Goal: Communication & Community: Connect with others

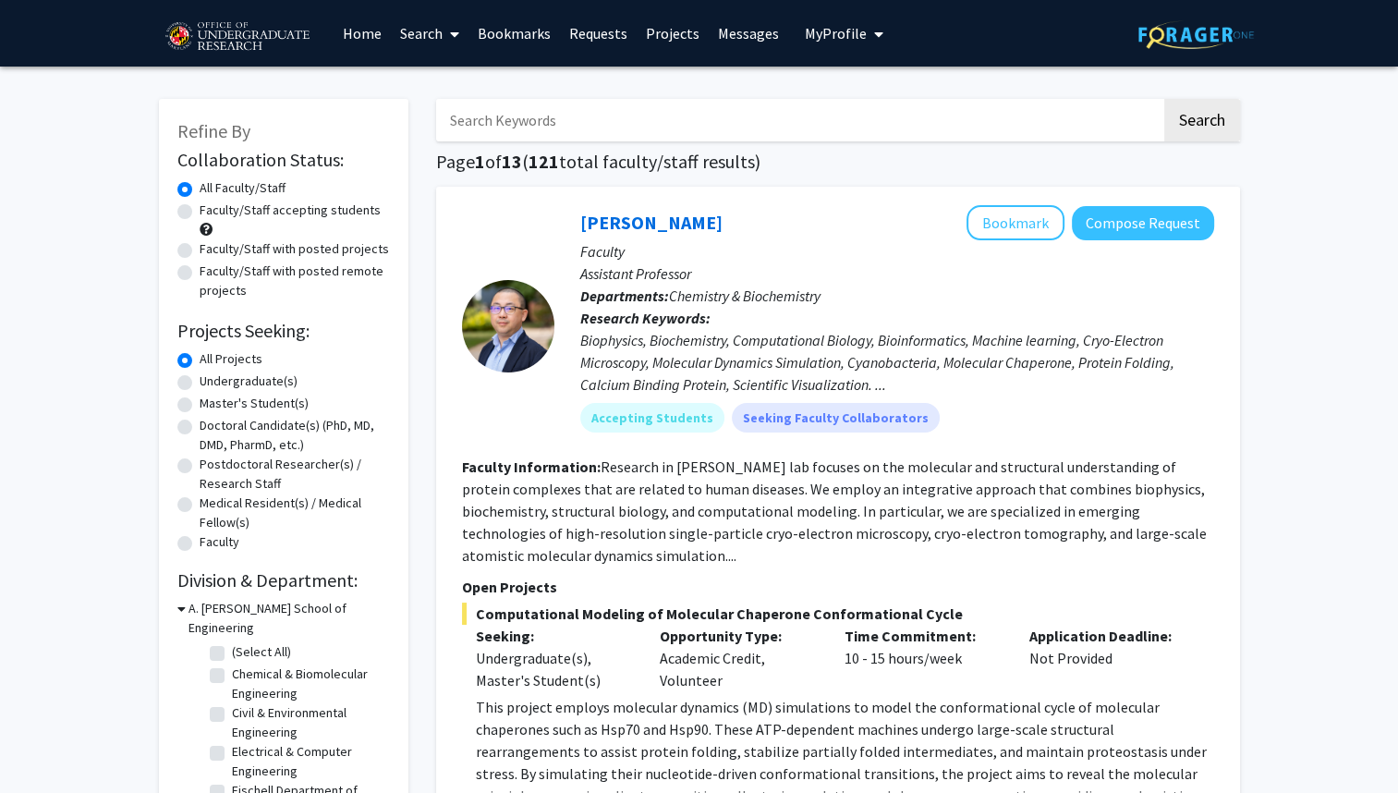
click at [200, 383] on label "Undergraduate(s)" at bounding box center [249, 380] width 98 height 19
click at [200, 383] on input "Undergraduate(s)" at bounding box center [206, 377] width 12 height 12
radio input "true"
click at [529, 46] on link "Bookmarks" at bounding box center [513, 33] width 91 height 65
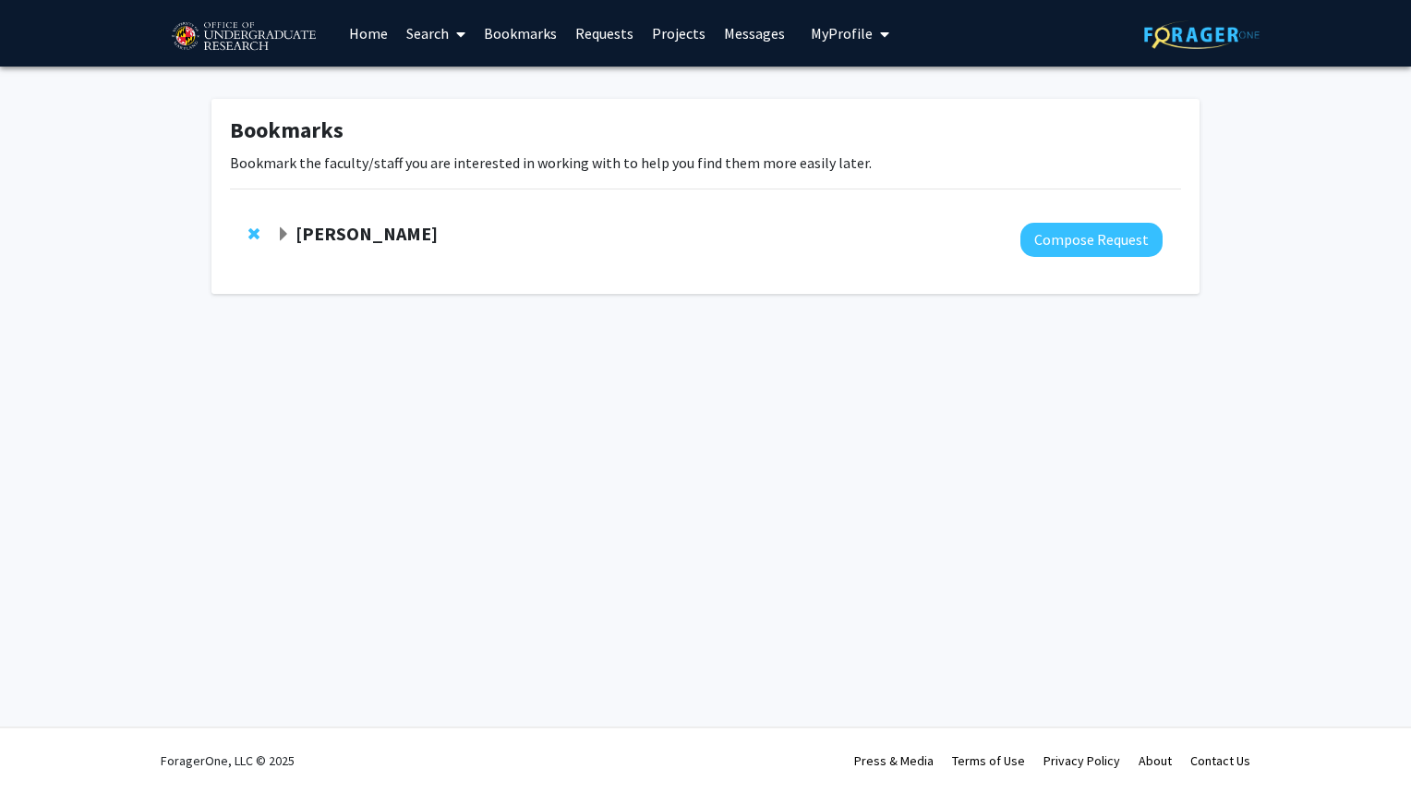
click at [338, 238] on strong "[PERSON_NAME]" at bounding box center [367, 233] width 142 height 23
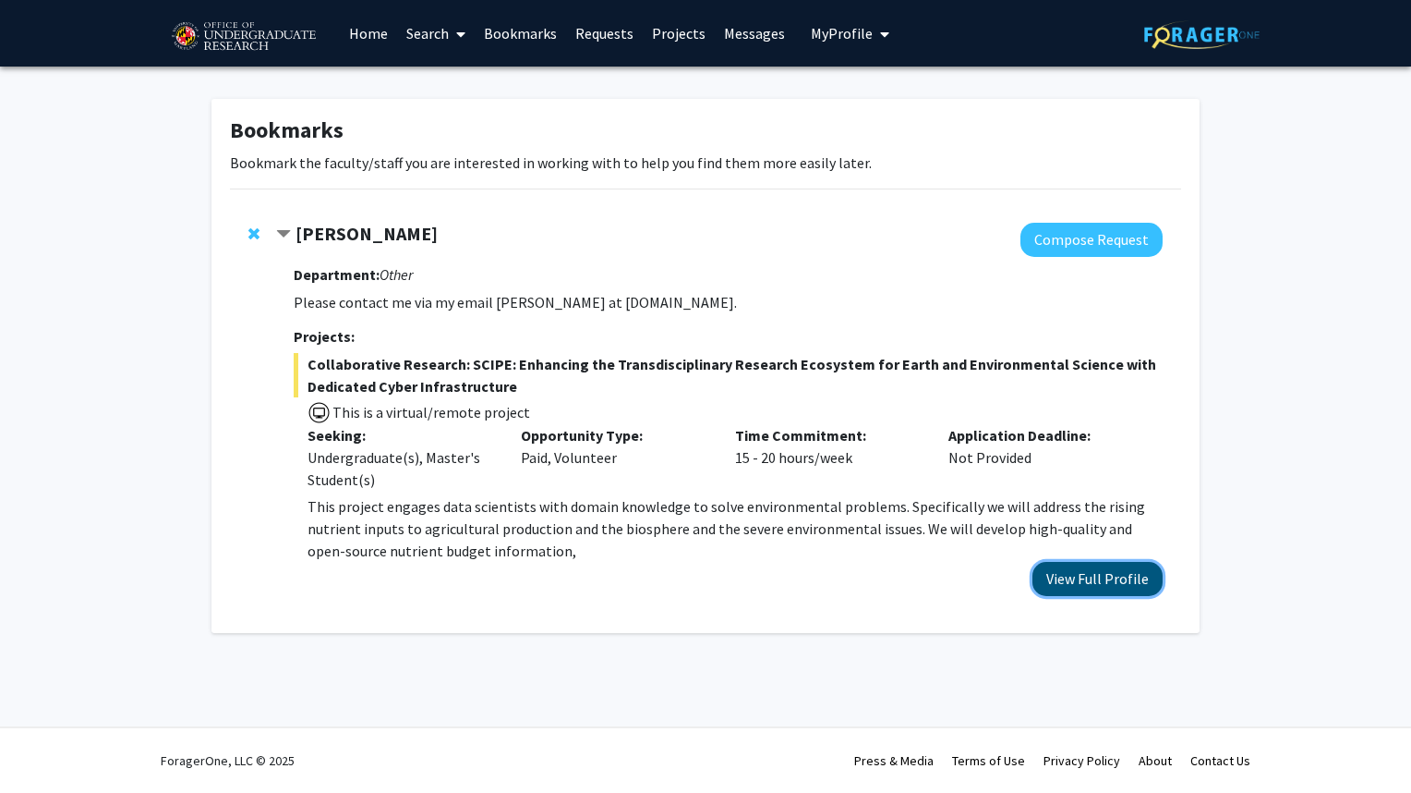
click at [1137, 571] on button "View Full Profile" at bounding box center [1098, 579] width 130 height 34
click at [425, 39] on link "Search" at bounding box center [436, 33] width 78 height 65
click at [453, 91] on span "Faculty/Staff" at bounding box center [465, 85] width 136 height 37
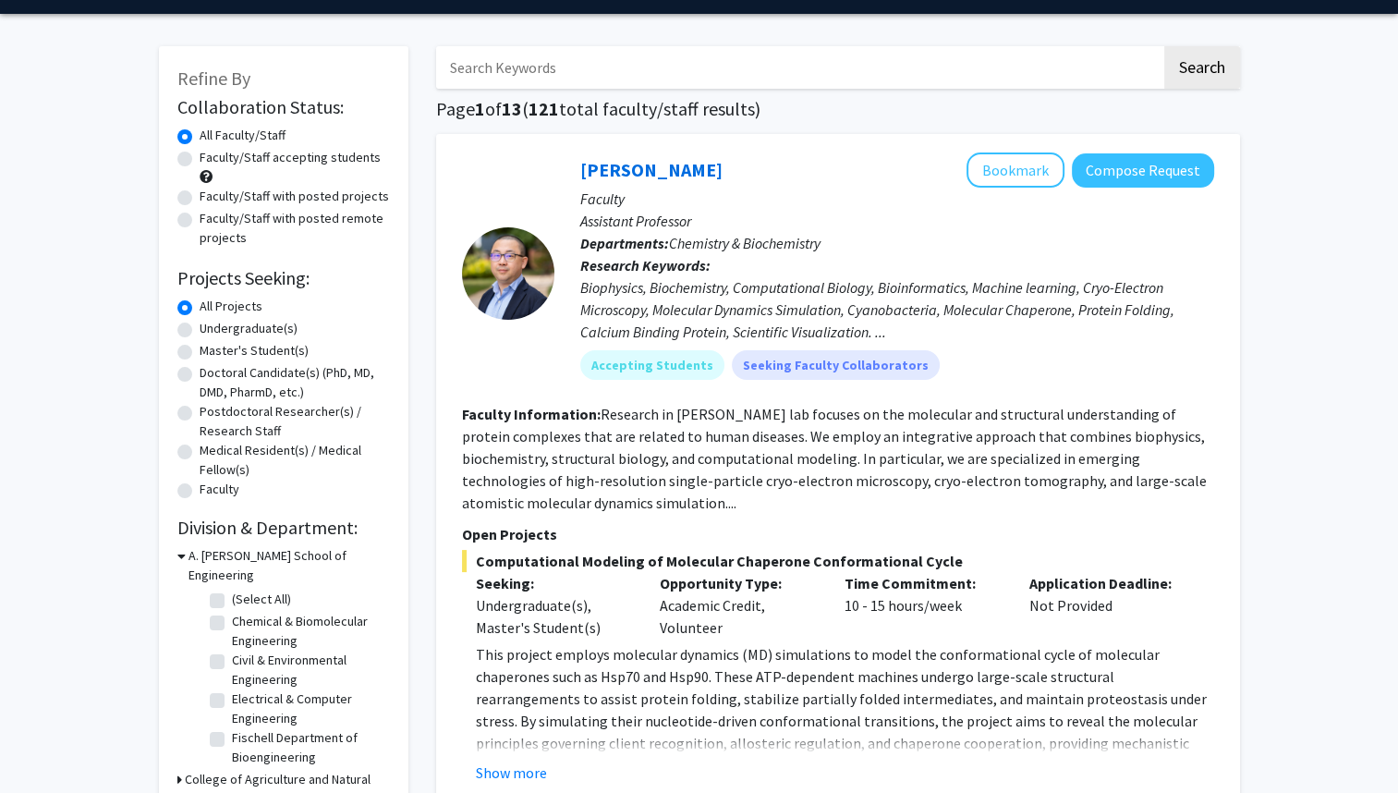
scroll to position [54, 0]
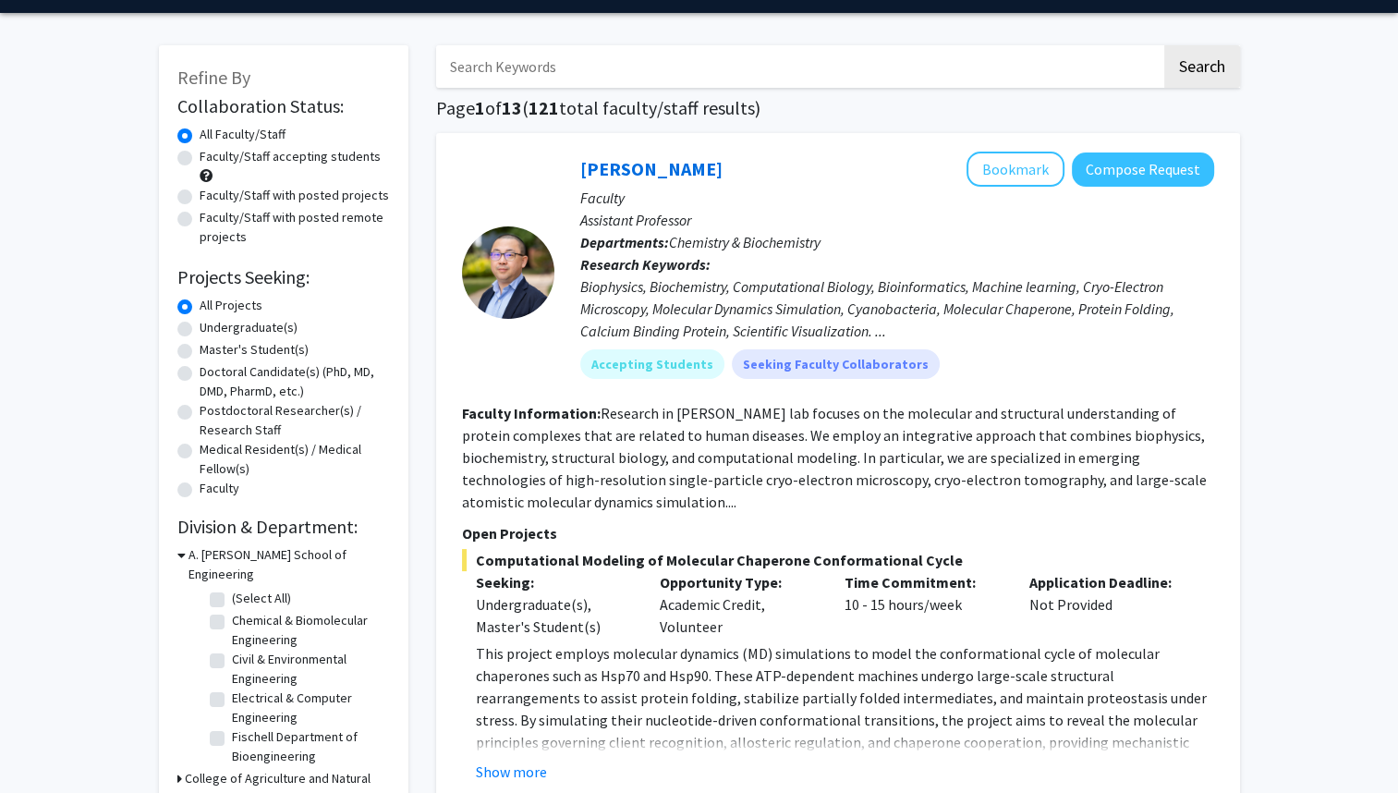
click at [191, 327] on div "Undergraduate(s)" at bounding box center [283, 329] width 212 height 22
click at [200, 331] on label "Undergraduate(s)" at bounding box center [249, 327] width 98 height 19
click at [200, 330] on input "Undergraduate(s)" at bounding box center [206, 324] width 12 height 12
radio input "true"
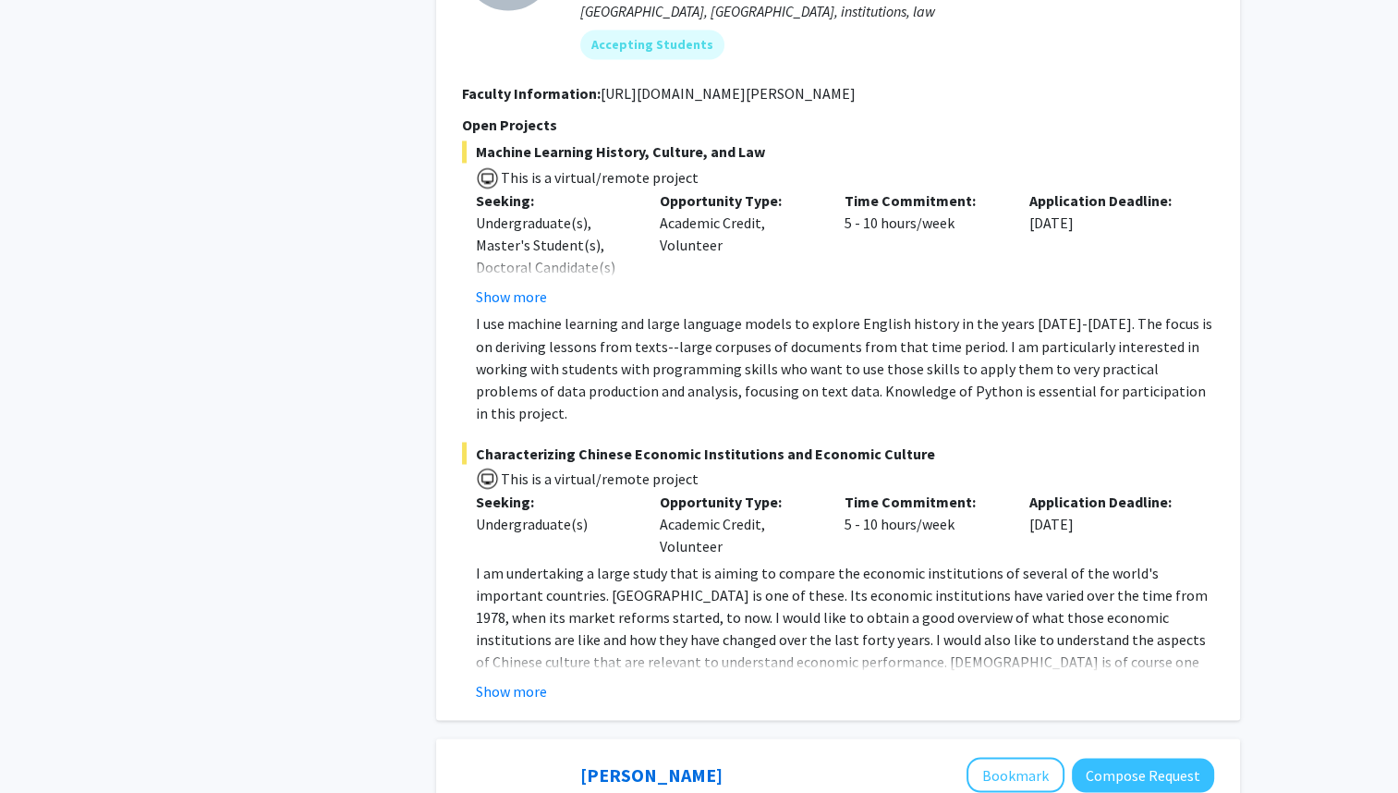
scroll to position [3160, 0]
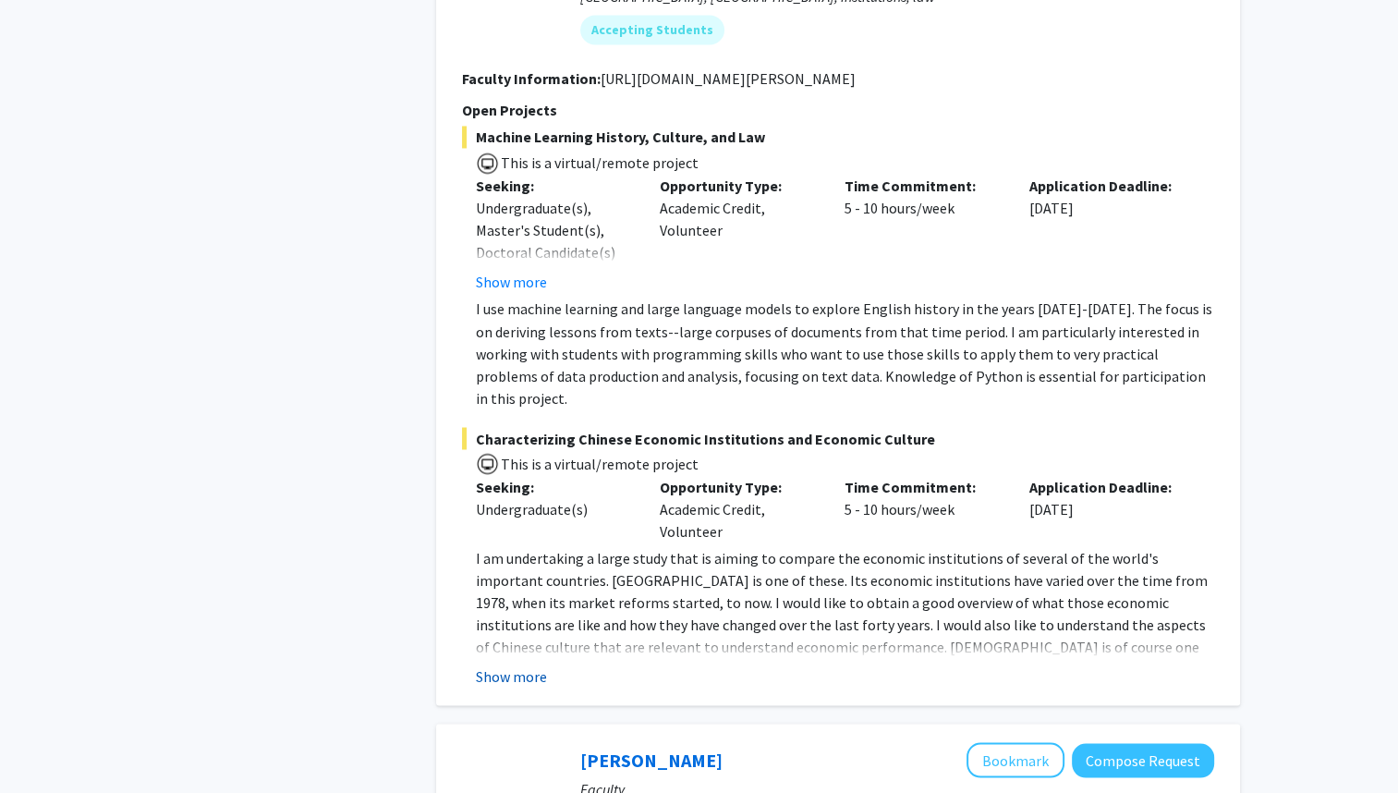
click at [517, 664] on button "Show more" at bounding box center [511, 675] width 71 height 22
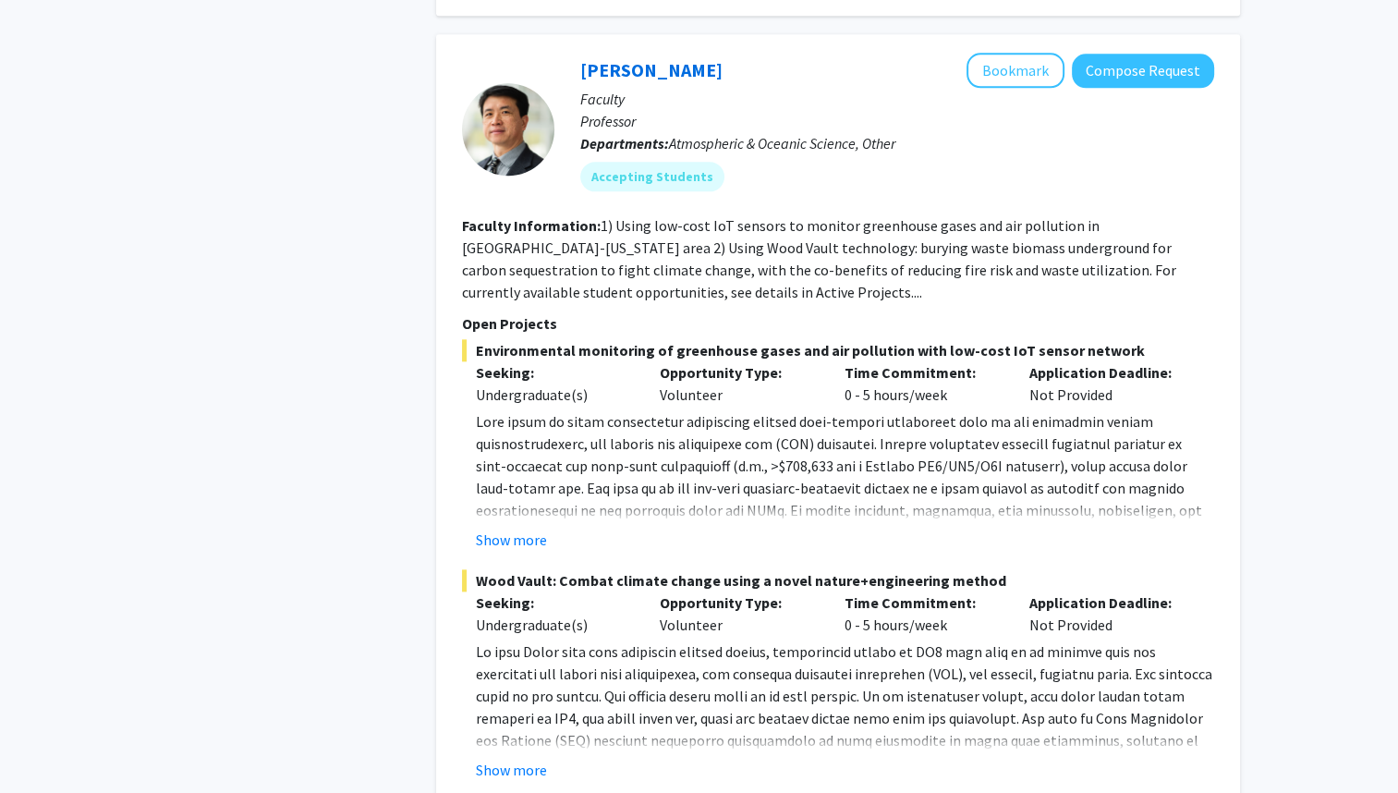
scroll to position [9182, 0]
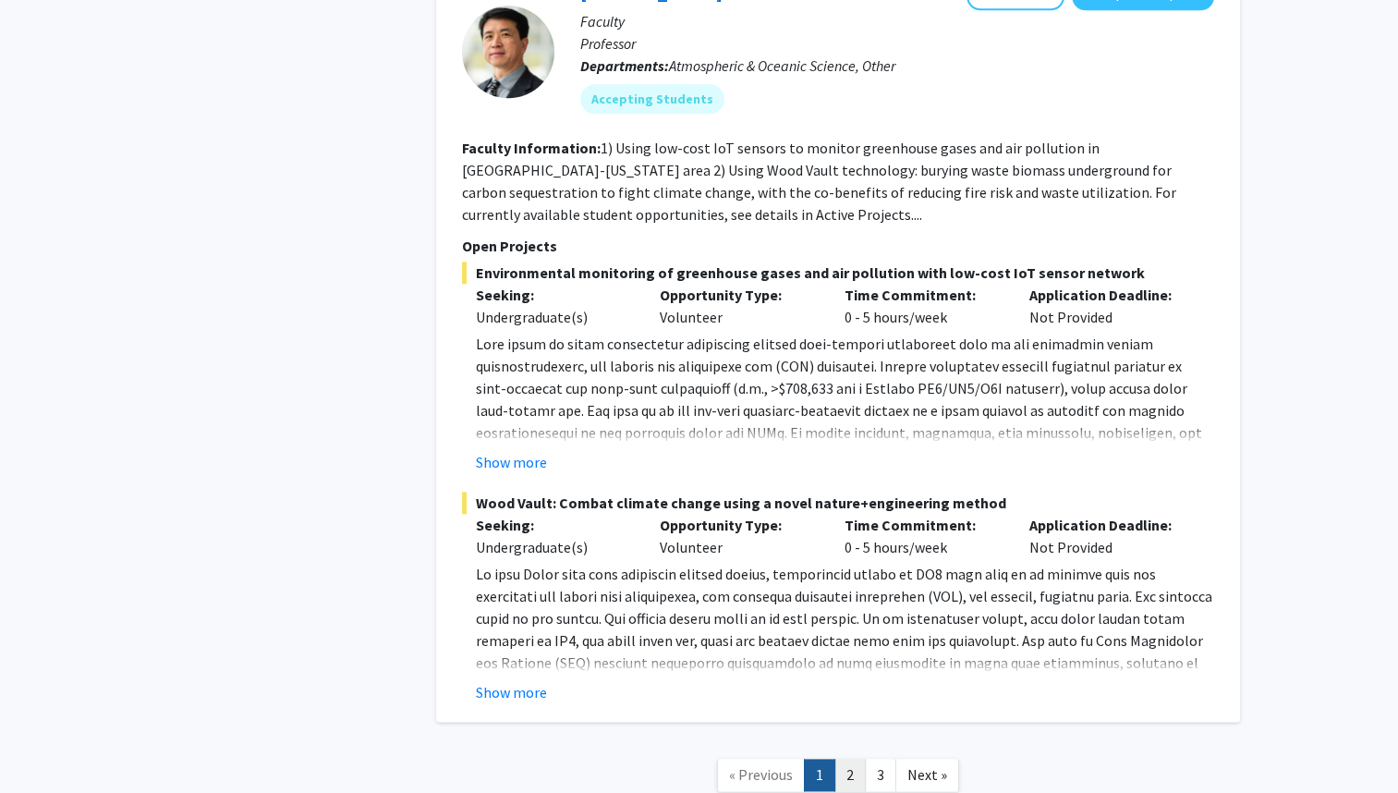
click at [844, 758] on link "2" at bounding box center [849, 774] width 31 height 32
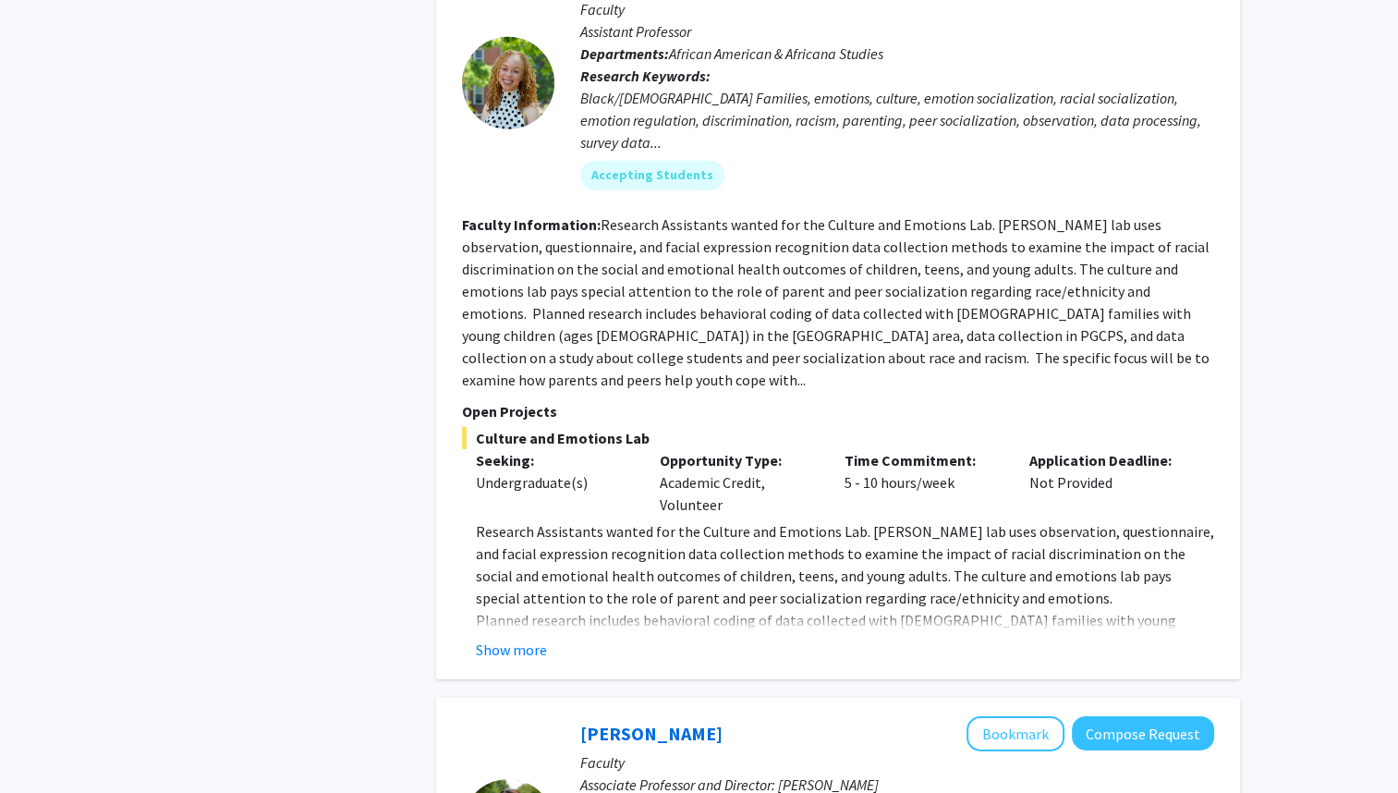
scroll to position [5657, 0]
click at [506, 637] on button "Show more" at bounding box center [511, 648] width 71 height 22
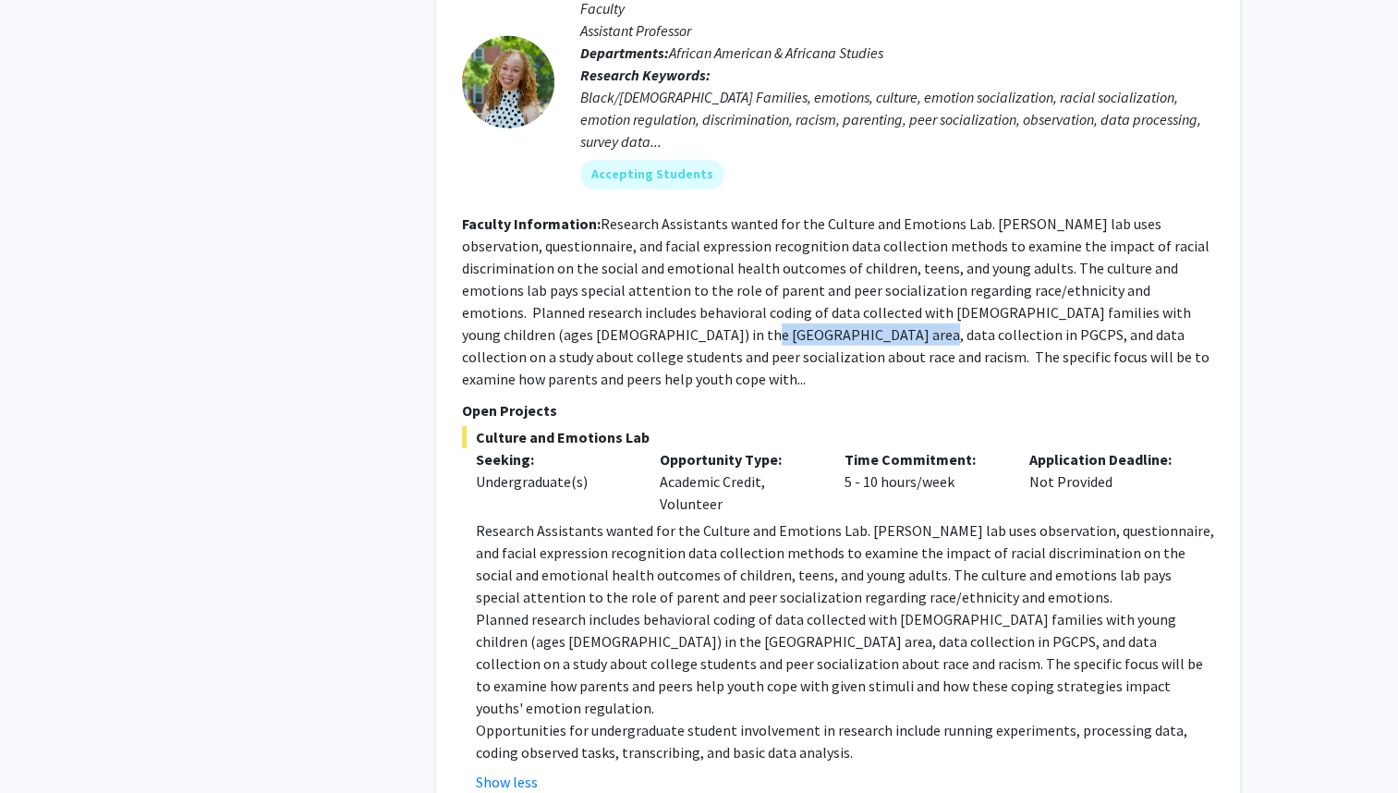
drag, startPoint x: 464, startPoint y: 269, endPoint x: 611, endPoint y: 275, distance: 147.0
click at [611, 275] on fg-read-more "Research Assistants wanted for the Culture and Emotions Lab. Dr. Dunbar’s lab u…" at bounding box center [835, 301] width 747 height 174
drag, startPoint x: 611, startPoint y: 275, endPoint x: 531, endPoint y: 286, distance: 80.2
click at [531, 286] on fg-read-more "Research Assistants wanted for the Culture and Emotions Lab. Dr. Dunbar’s lab u…" at bounding box center [835, 301] width 747 height 174
drag, startPoint x: 531, startPoint y: 286, endPoint x: 470, endPoint y: 269, distance: 63.4
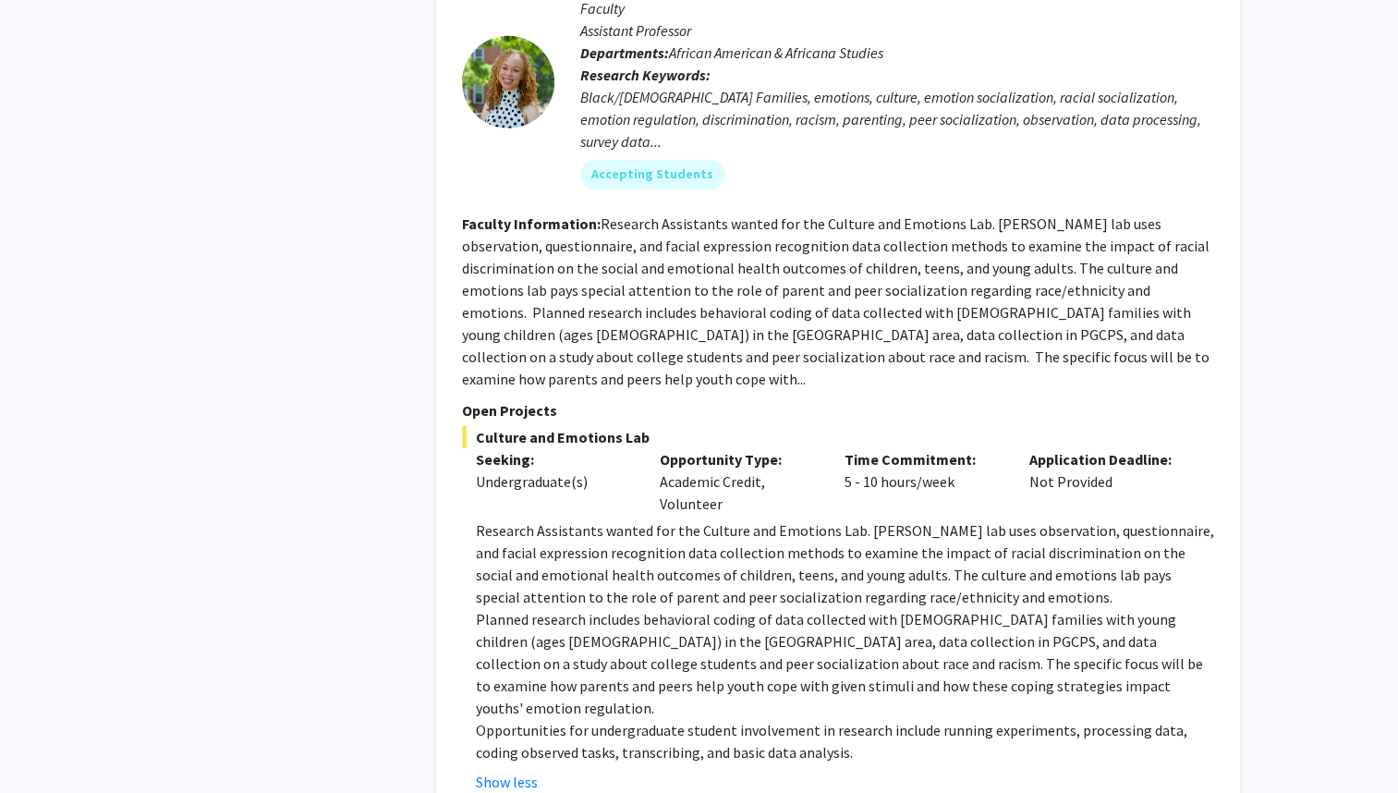
click at [470, 269] on fg-read-more "Research Assistants wanted for the Culture and Emotions Lab. Dr. Dunbar’s lab u…" at bounding box center [835, 301] width 747 height 174
drag, startPoint x: 461, startPoint y: 267, endPoint x: 805, endPoint y: 273, distance: 344.6
click at [805, 273] on fg-read-more "Research Assistants wanted for the Culture and Emotions Lab. Dr. Dunbar’s lab u…" at bounding box center [835, 301] width 747 height 174
drag, startPoint x: 805, startPoint y: 273, endPoint x: 685, endPoint y: 384, distance: 163.4
click at [685, 448] on div "Opportunity Type: Academic Credit, Volunteer" at bounding box center [738, 481] width 185 height 67
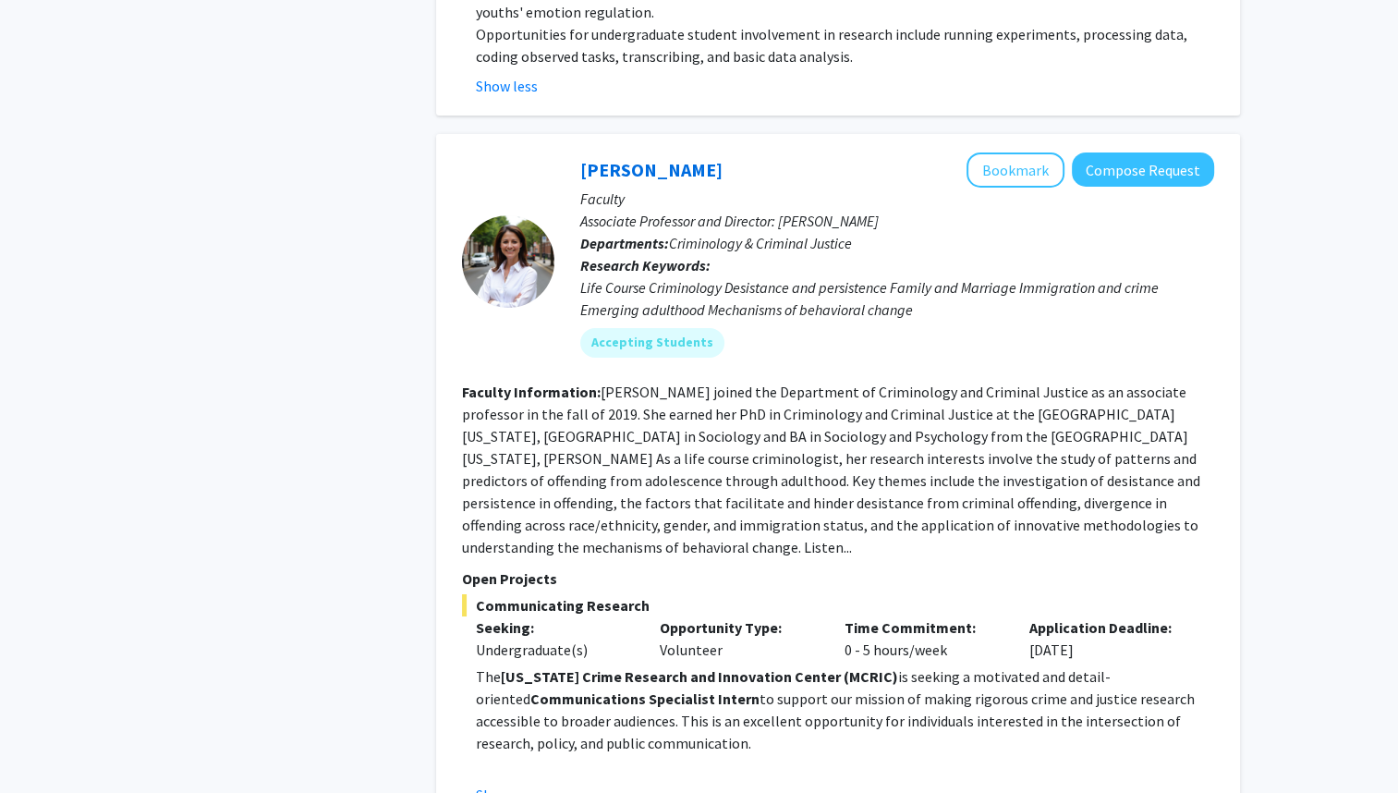
scroll to position [6351, 0]
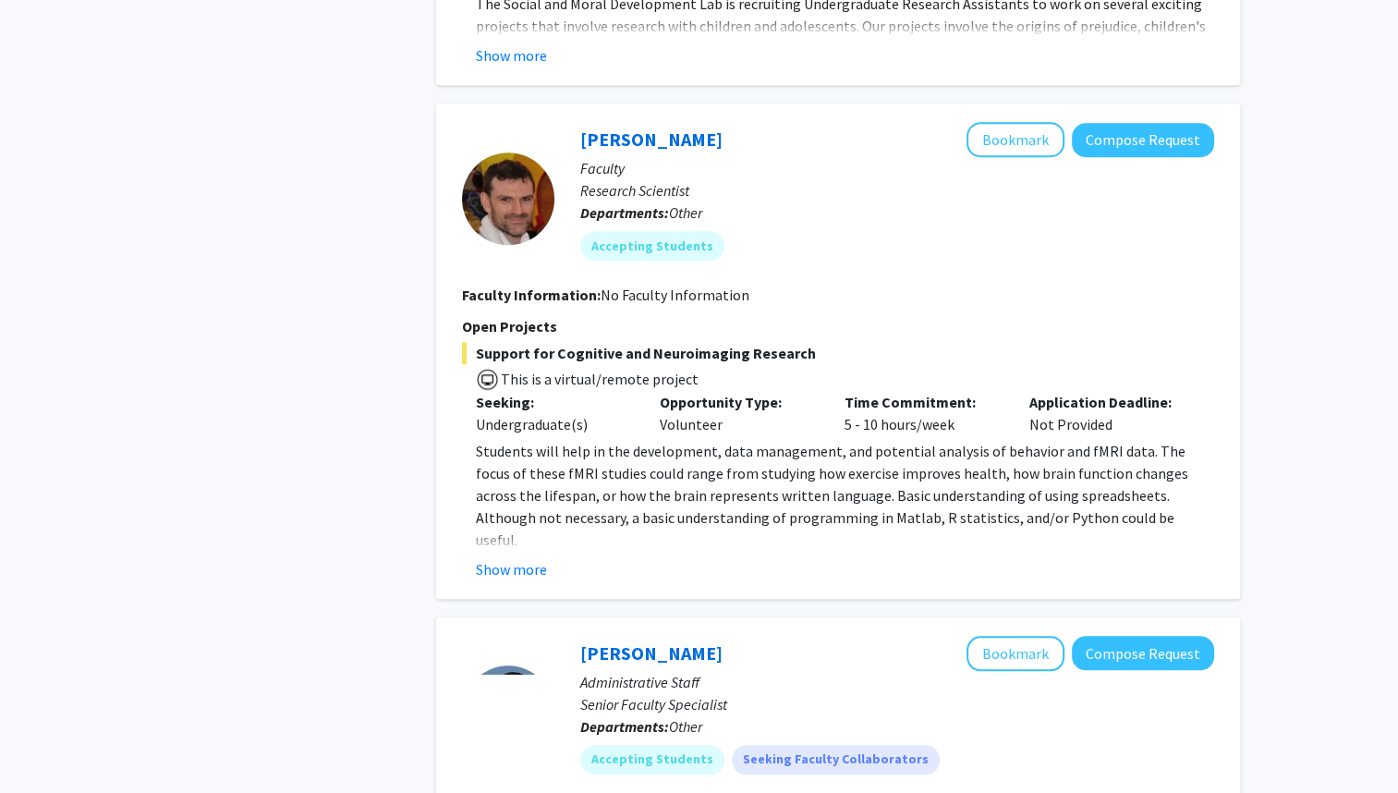
scroll to position [1692, 0]
click at [509, 558] on button "Show more" at bounding box center [511, 568] width 71 height 22
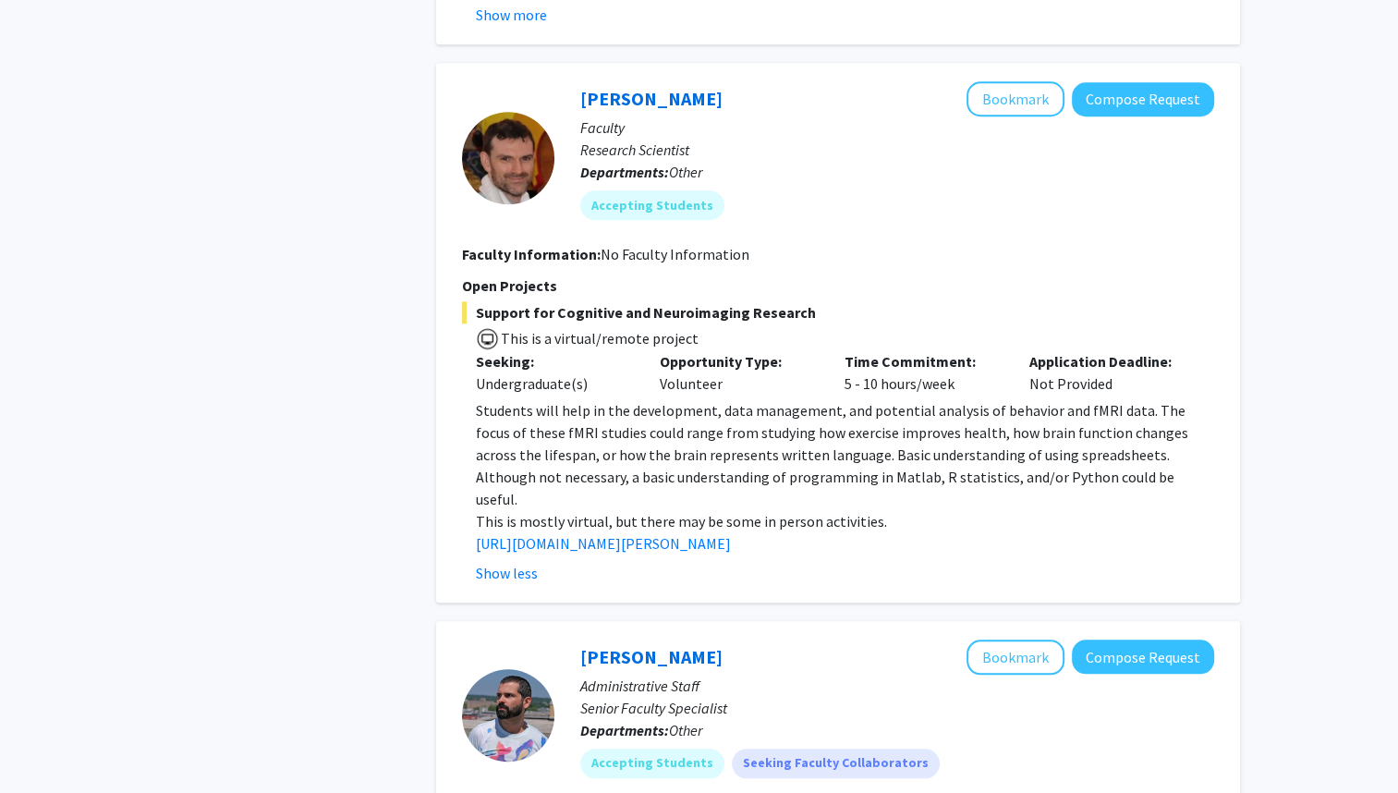
scroll to position [1735, 0]
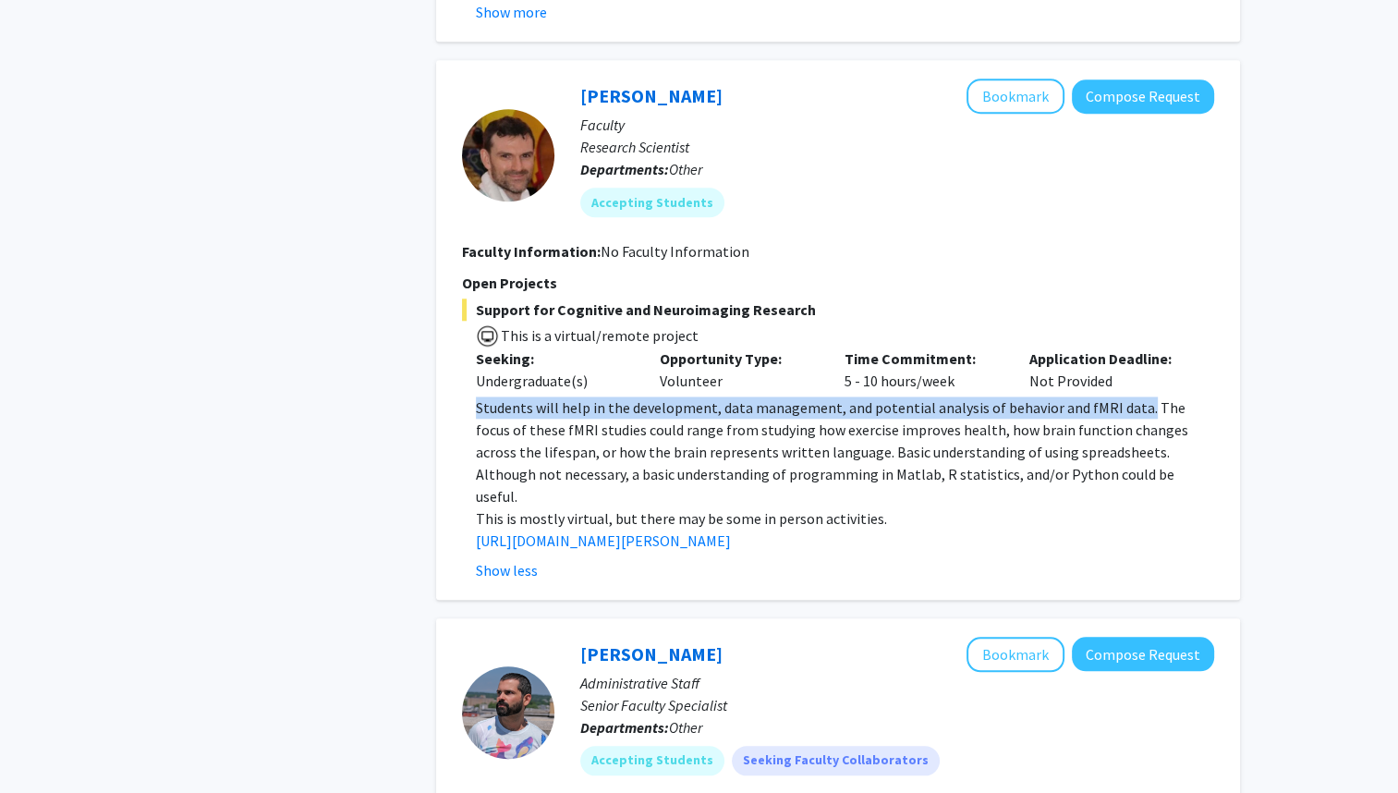
drag, startPoint x: 478, startPoint y: 408, endPoint x: 1134, endPoint y: 393, distance: 656.9
click at [1134, 393] on div "Support for Cognitive and Neuroimaging Research This is a virtual/remote projec…" at bounding box center [838, 439] width 752 height 283
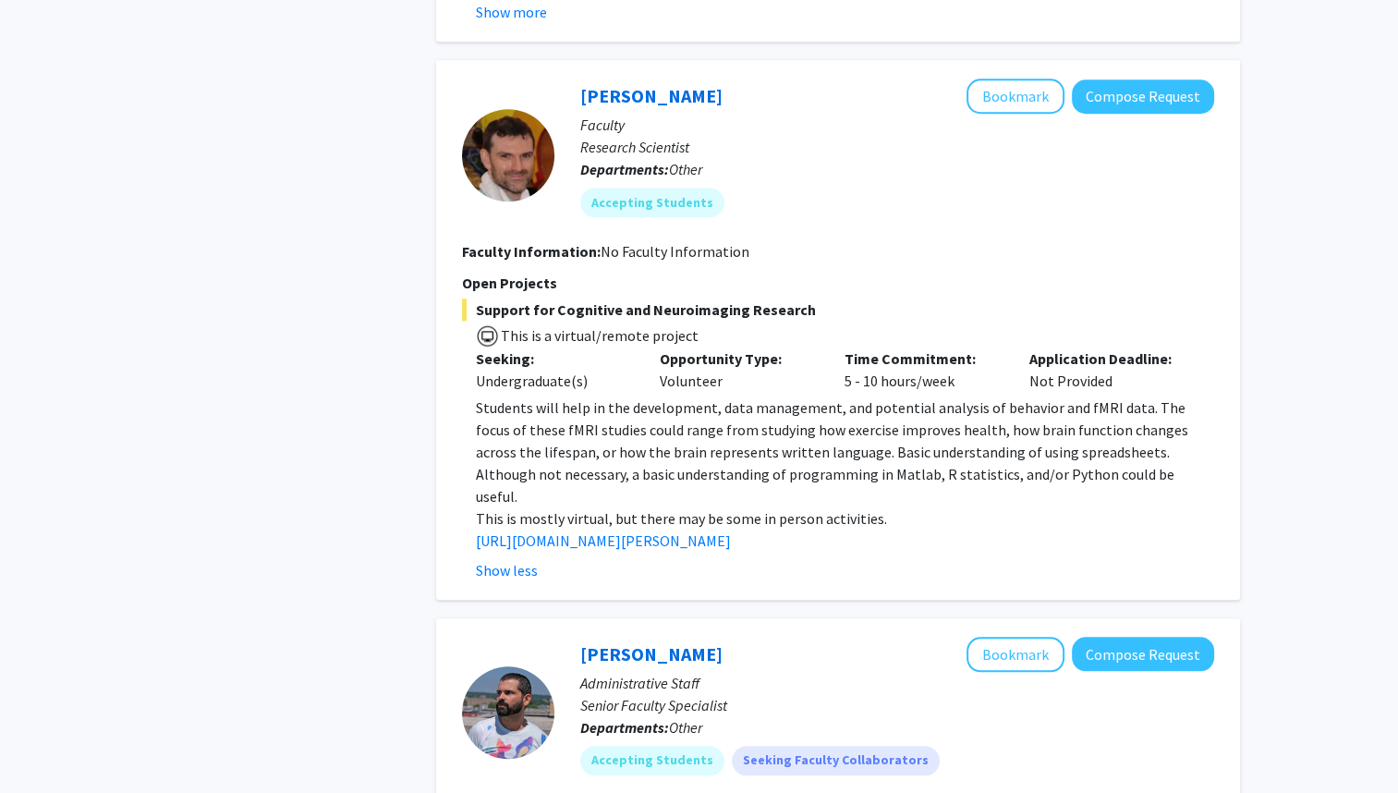
click at [868, 449] on span "Students will help in the development, data management, and potential analysis …" at bounding box center [832, 451] width 712 height 107
drag, startPoint x: 818, startPoint y: 452, endPoint x: 1075, endPoint y: 456, distance: 256.8
click at [1075, 456] on span "Students will help in the development, data management, and potential analysis …" at bounding box center [832, 451] width 712 height 107
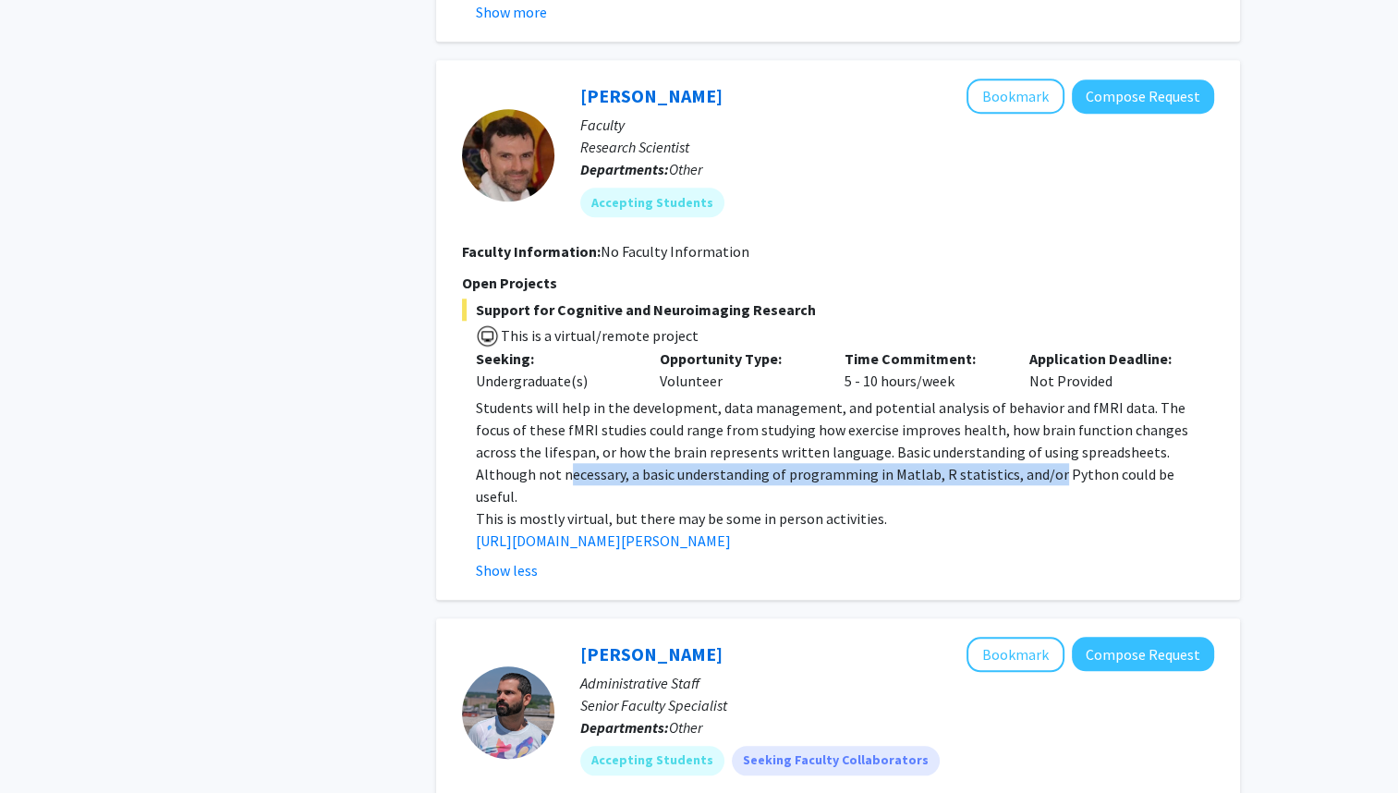
drag, startPoint x: 482, startPoint y: 477, endPoint x: 959, endPoint y: 470, distance: 476.7
click at [959, 470] on span "Students will help in the development, data management, and potential analysis …" at bounding box center [832, 451] width 712 height 107
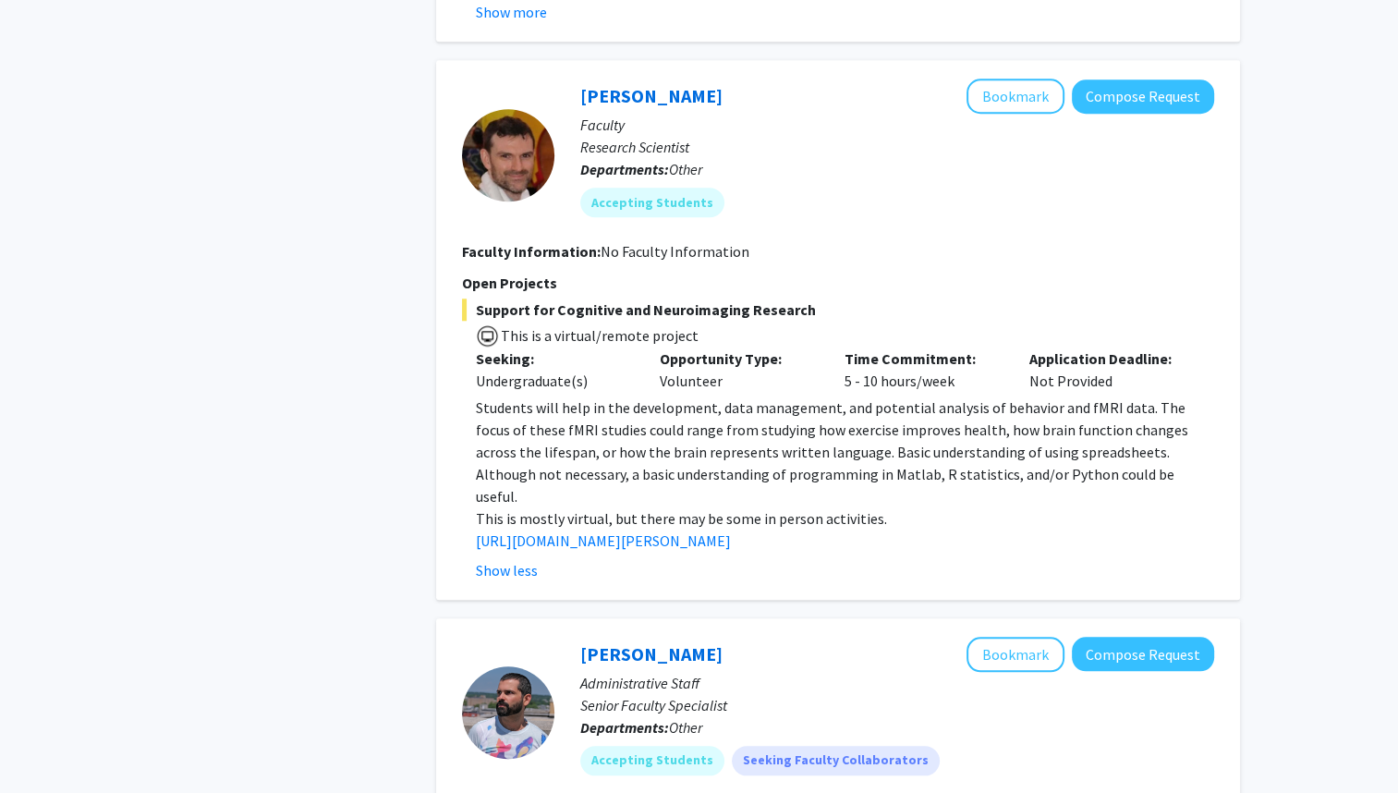
drag, startPoint x: 959, startPoint y: 470, endPoint x: 764, endPoint y: 449, distance: 196.1
click at [764, 449] on span "Students will help in the development, data management, and potential analysis …" at bounding box center [832, 451] width 712 height 107
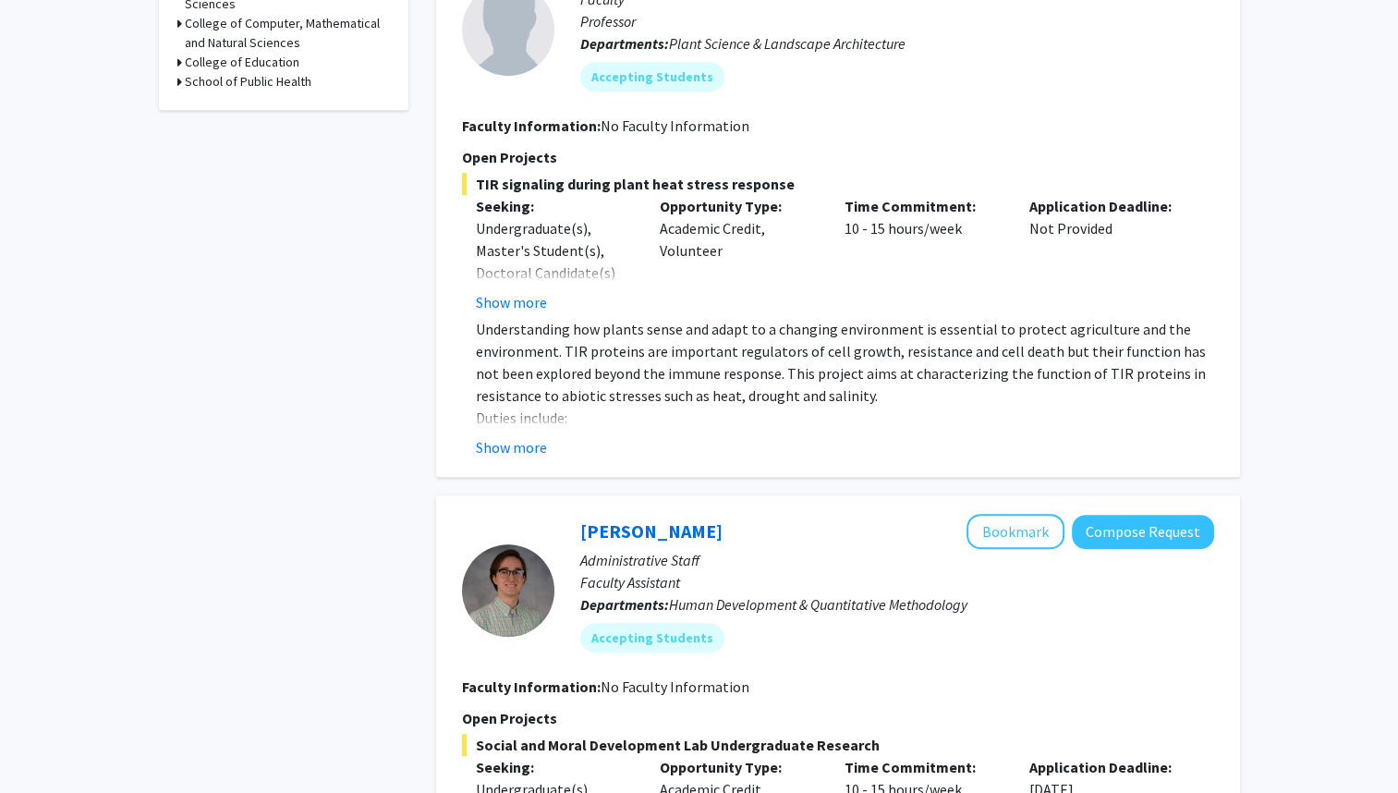
scroll to position [550, 0]
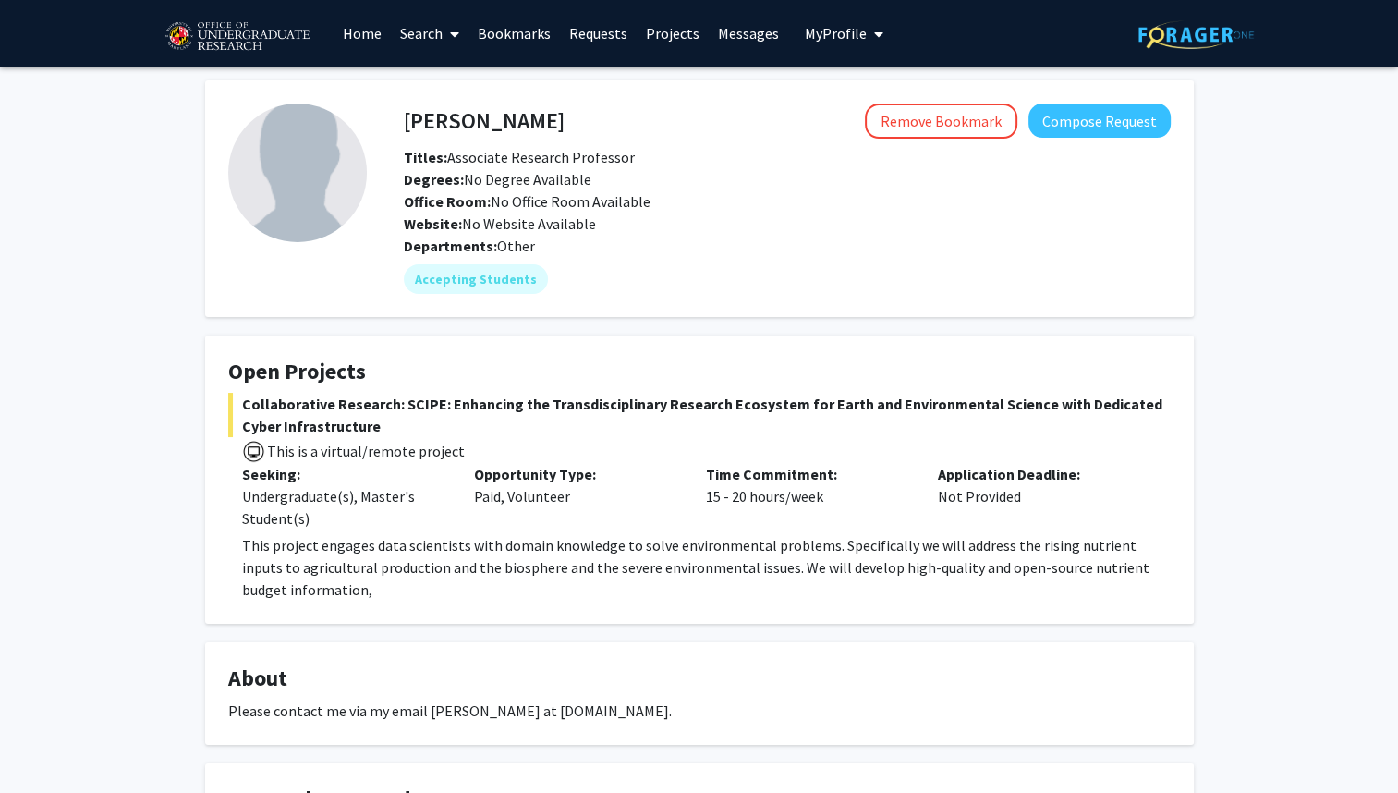
drag, startPoint x: 938, startPoint y: 502, endPoint x: 1018, endPoint y: 490, distance: 80.5
click at [1018, 490] on div "Application Deadline: Not Provided" at bounding box center [1040, 496] width 232 height 67
click at [611, 583] on p "This project engages data scientists with domain knowledge to solve environment…" at bounding box center [706, 567] width 928 height 67
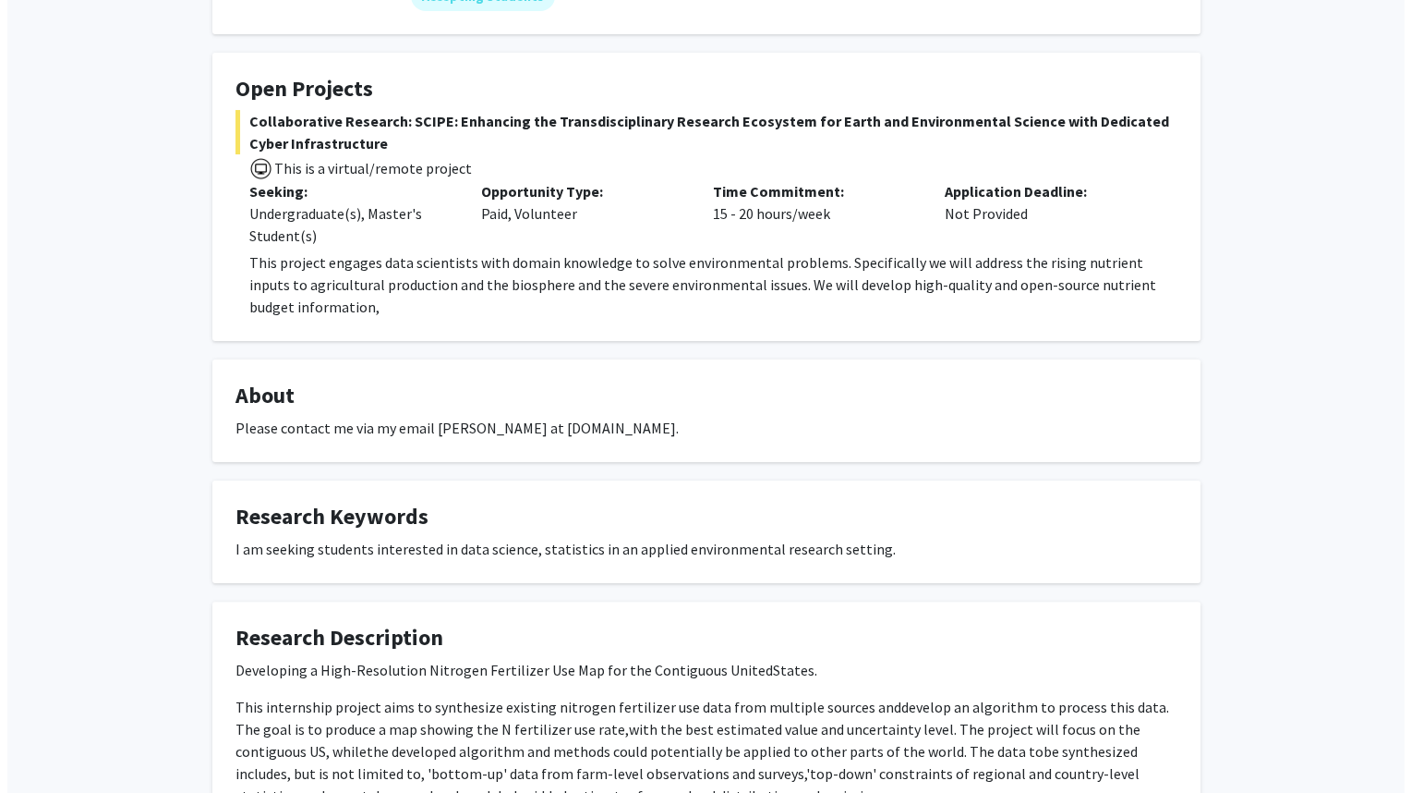
scroll to position [605, 0]
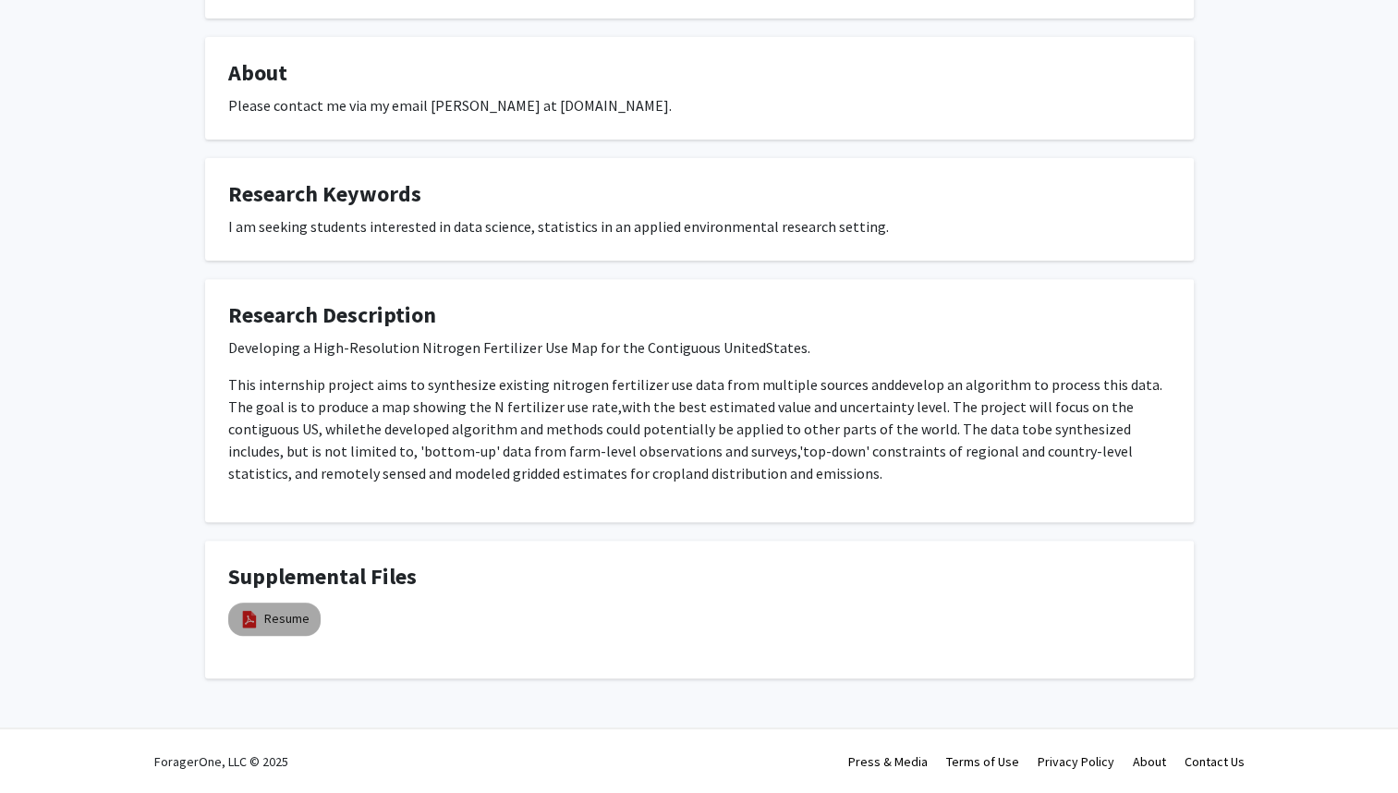
click at [307, 618] on mat-chip "Resume" at bounding box center [274, 618] width 92 height 33
click at [292, 618] on link "Resume" at bounding box center [286, 618] width 45 height 19
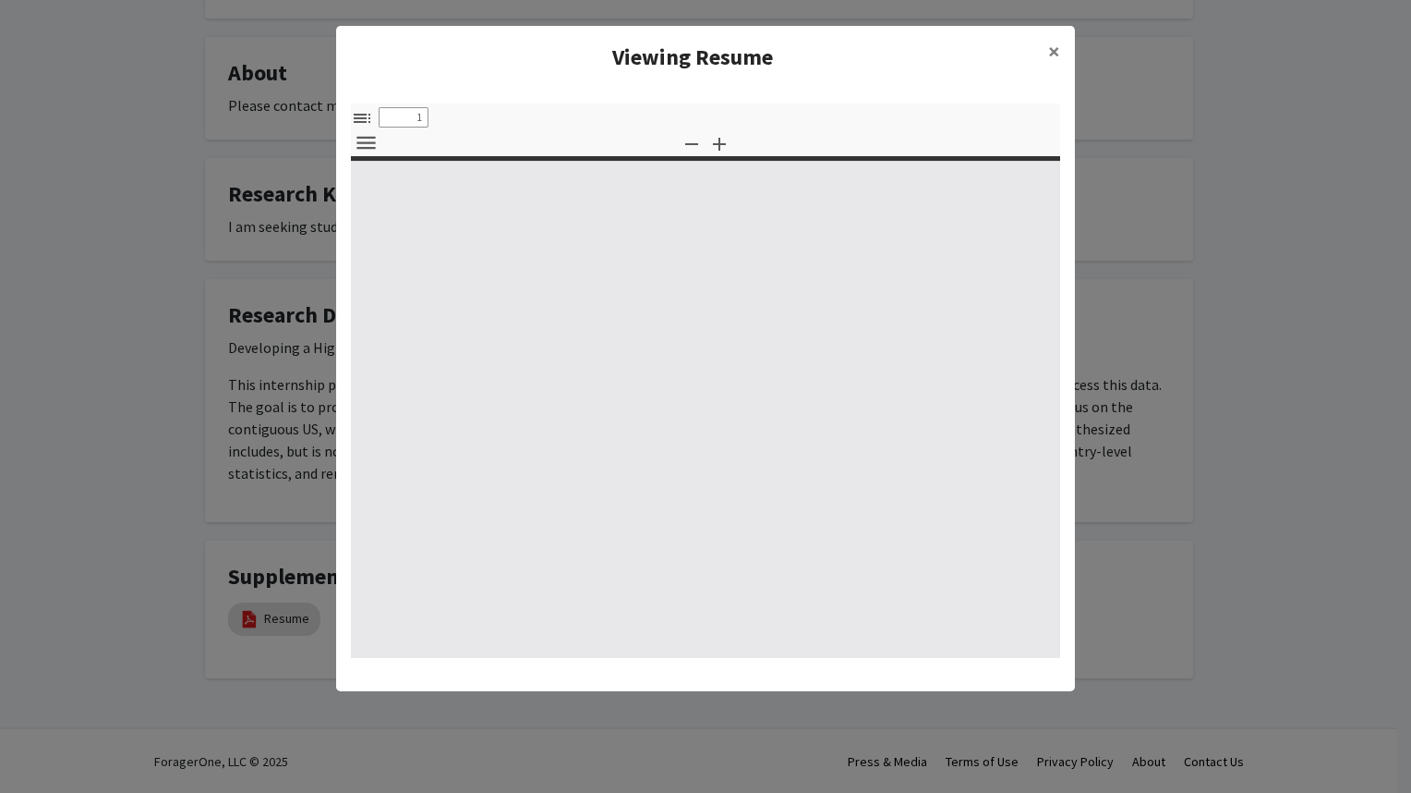
select select "custom"
type input "0"
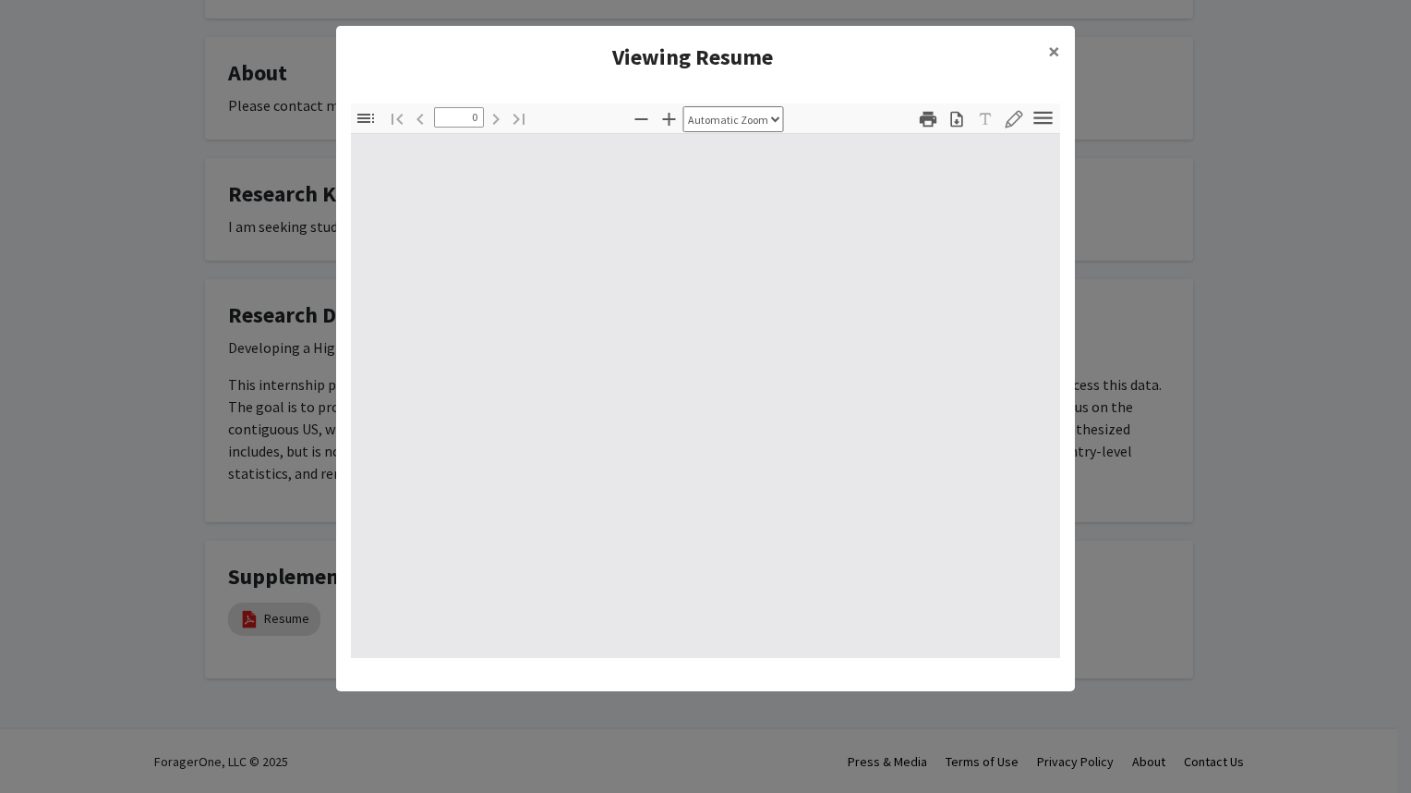
select select "custom"
type input "1"
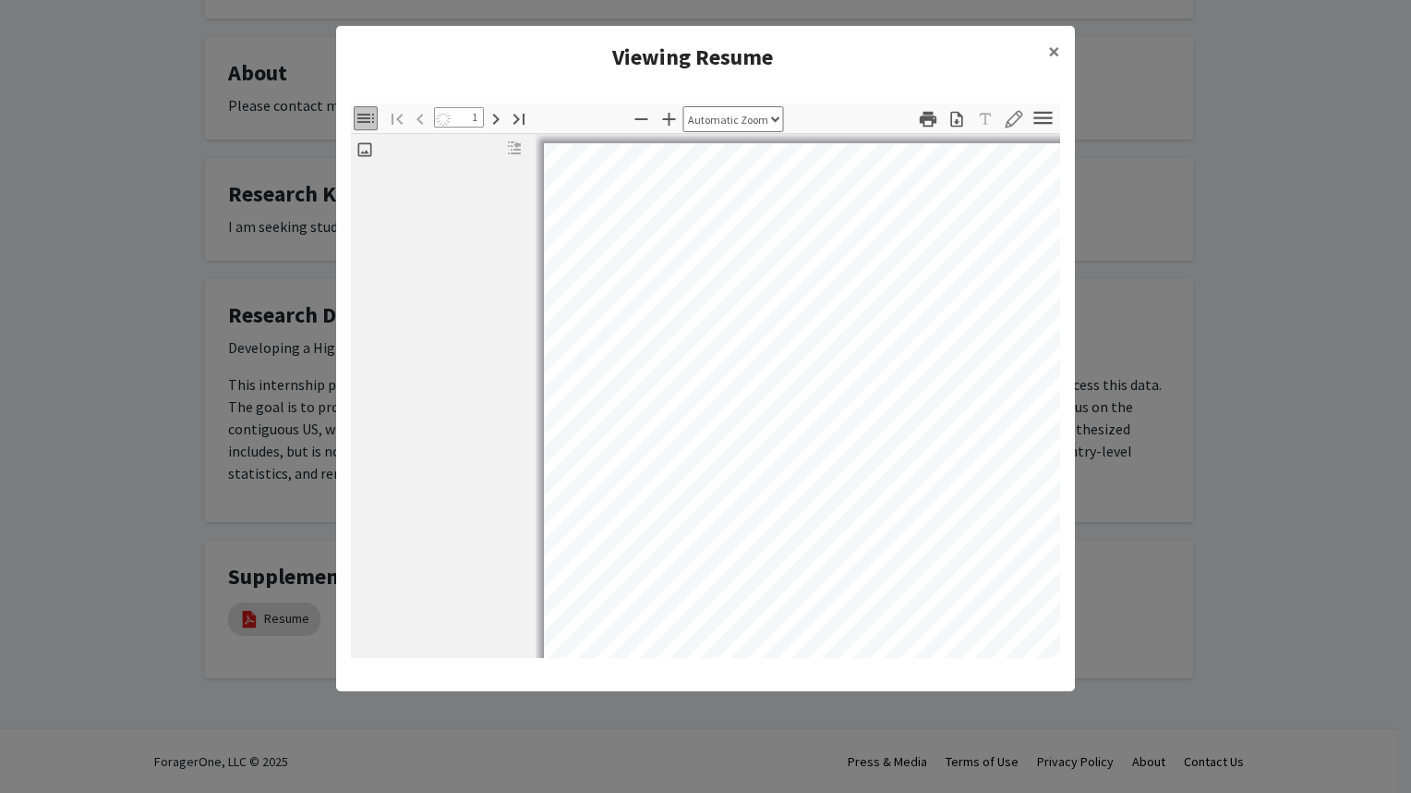
select select "auto"
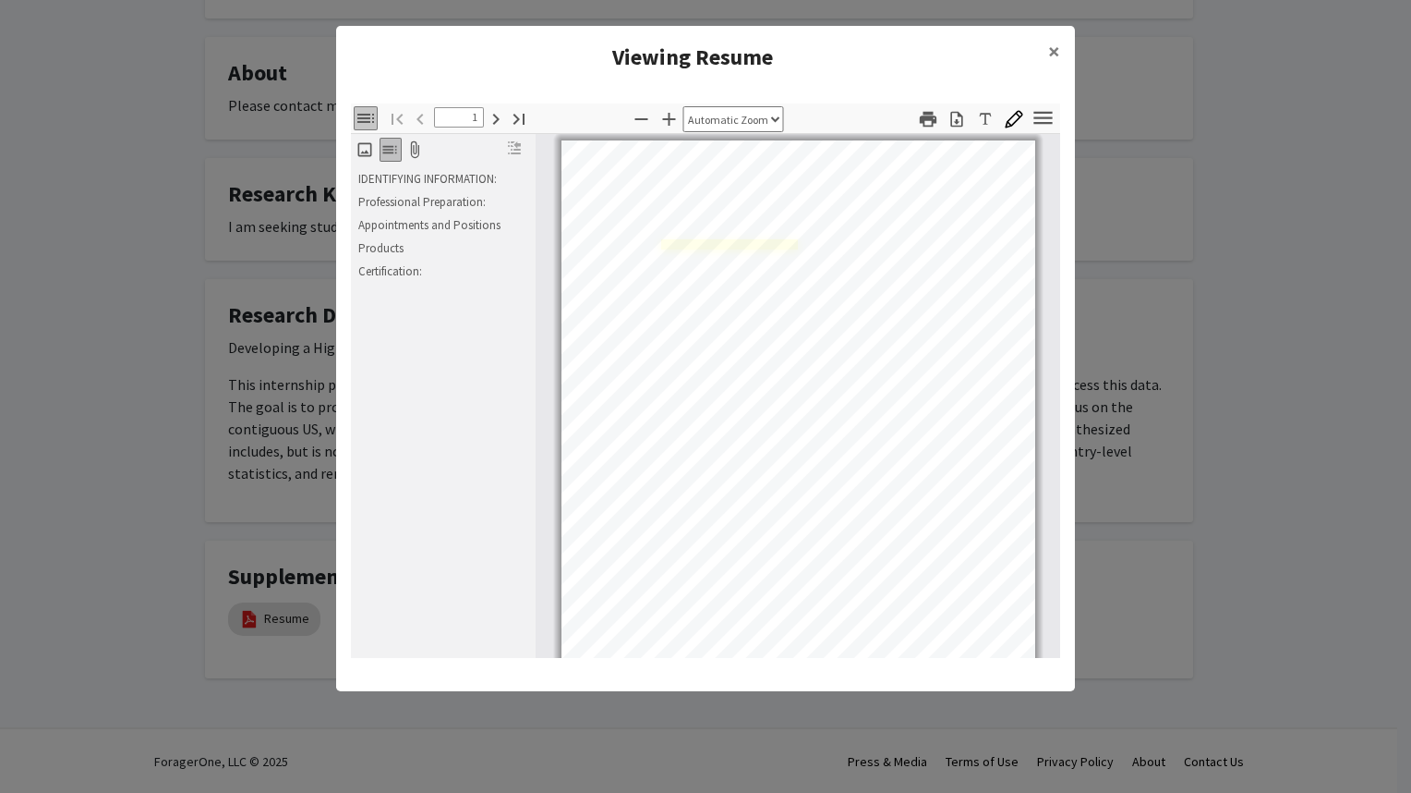
scroll to position [70, 0]
type input "2"
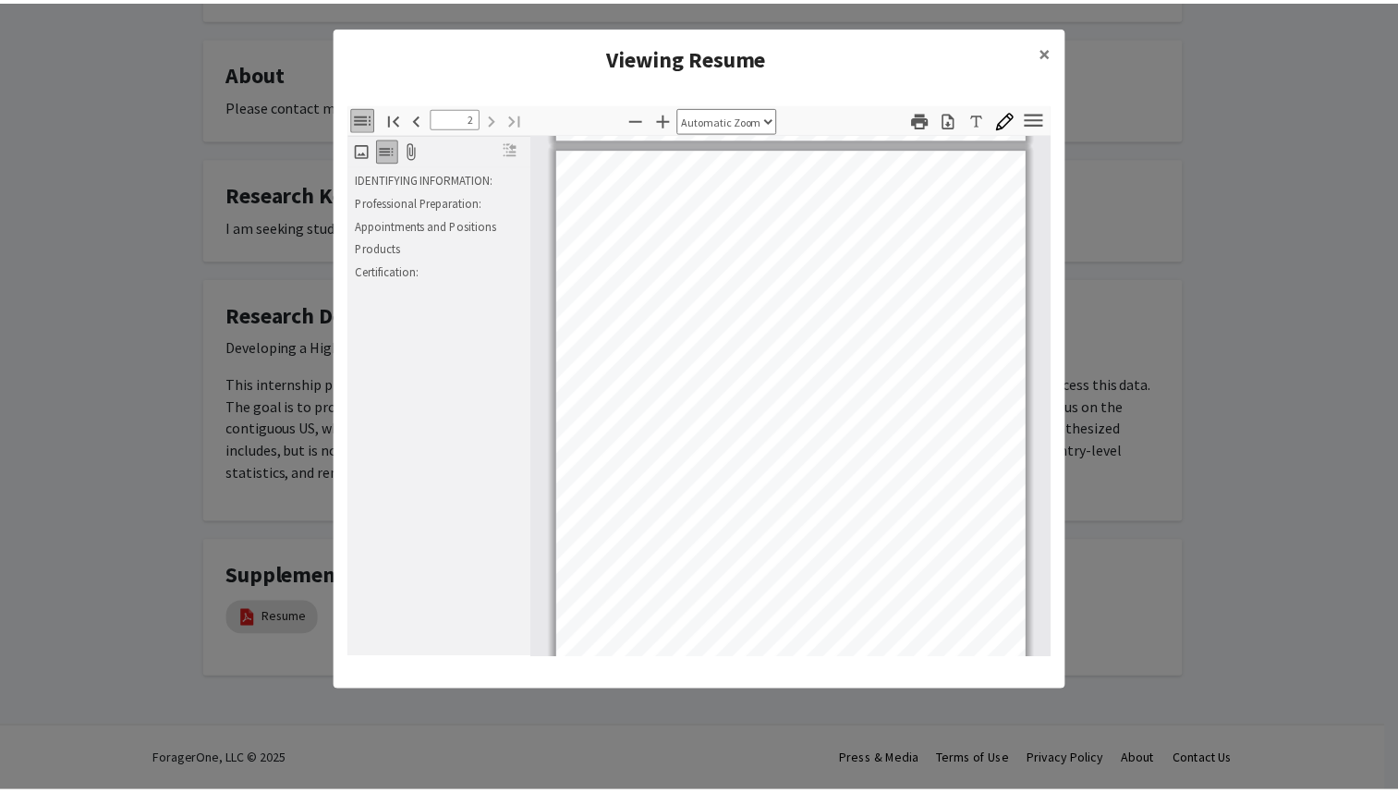
scroll to position [729, 0]
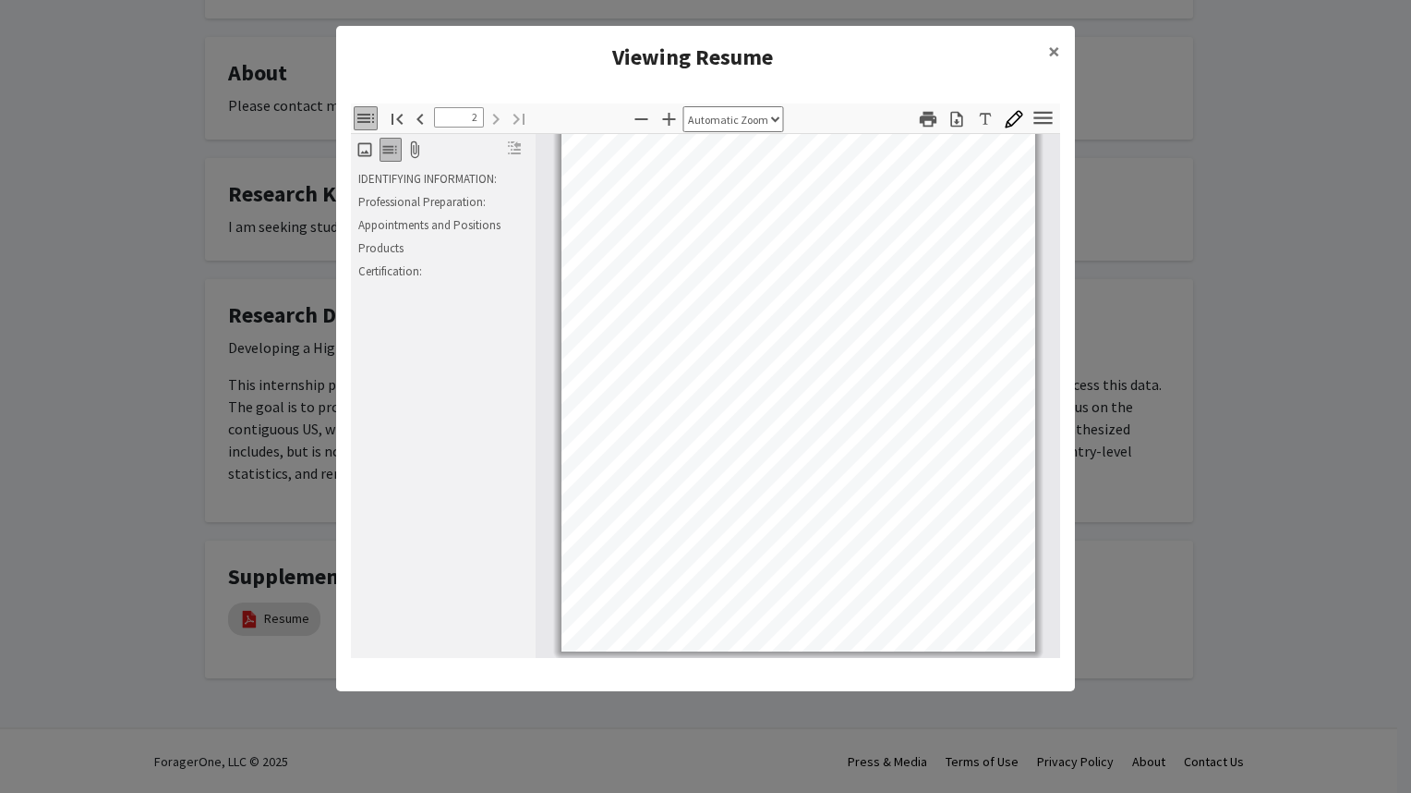
click at [1075, 56] on modal-container "Viewing Resume × Thumbnails Document Outline Attachments Layers Current Outline…" at bounding box center [705, 396] width 1411 height 793
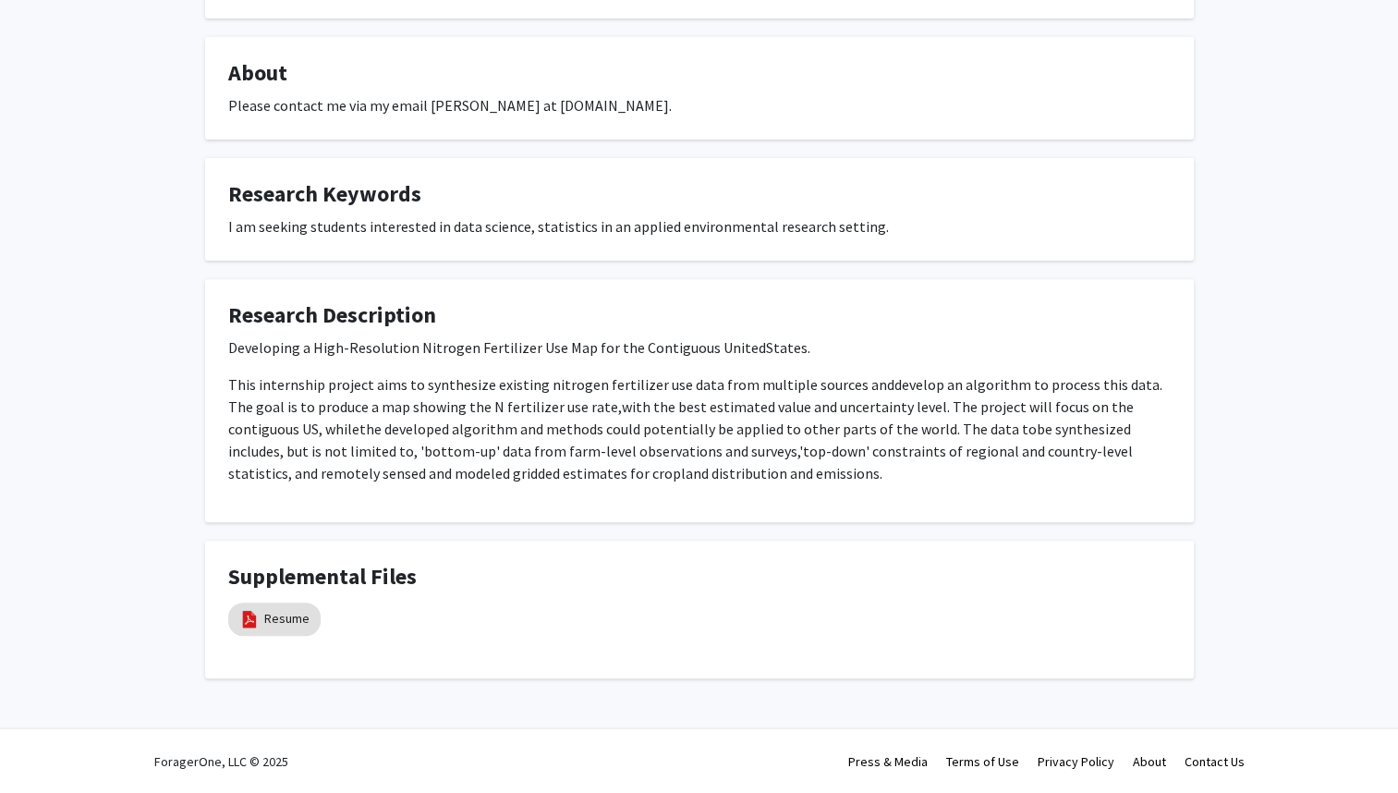
click at [623, 457] on span "be synthesized includes, but is not limited to, 'bottom-up' data from farm-leve…" at bounding box center [679, 439] width 902 height 41
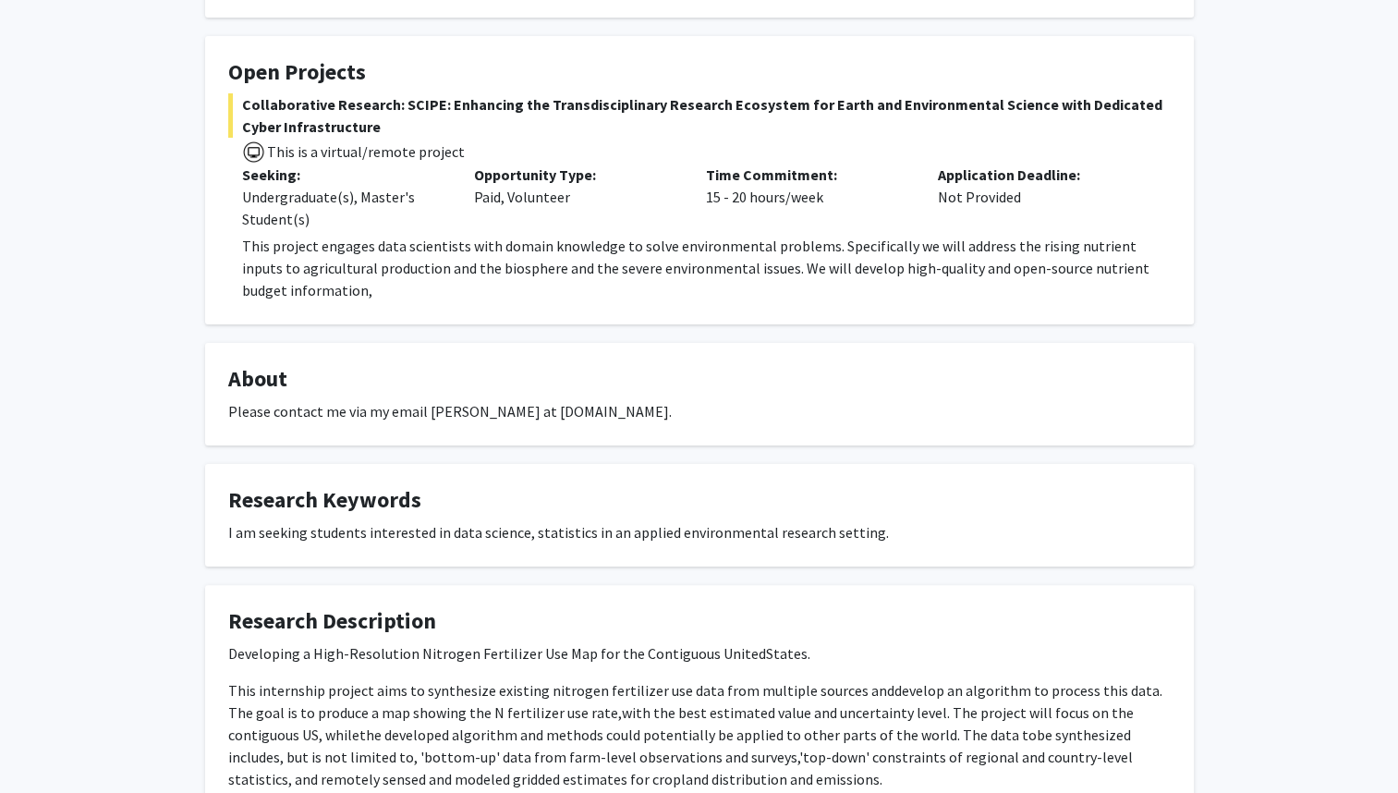
scroll to position [0, 0]
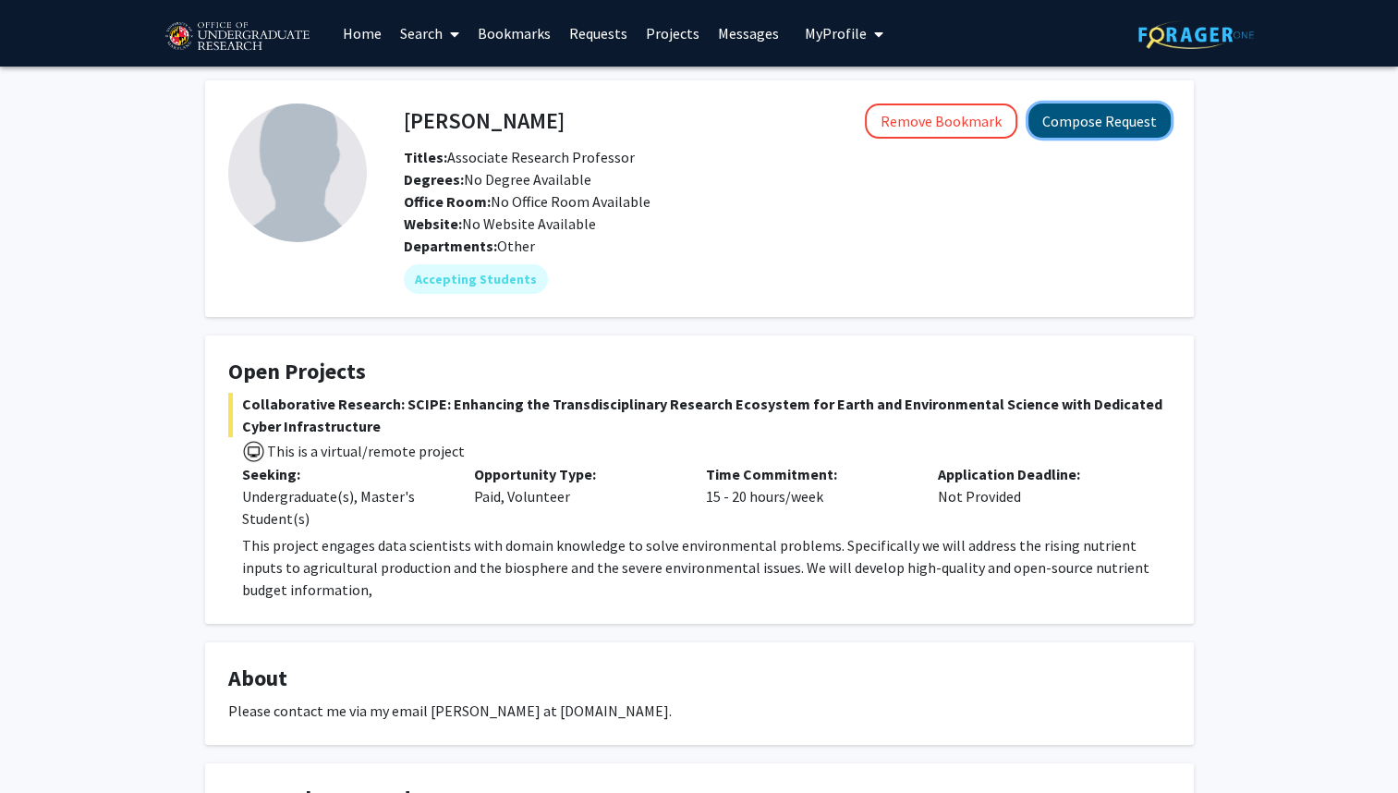
click at [1077, 126] on button "Compose Request" at bounding box center [1099, 120] width 142 height 34
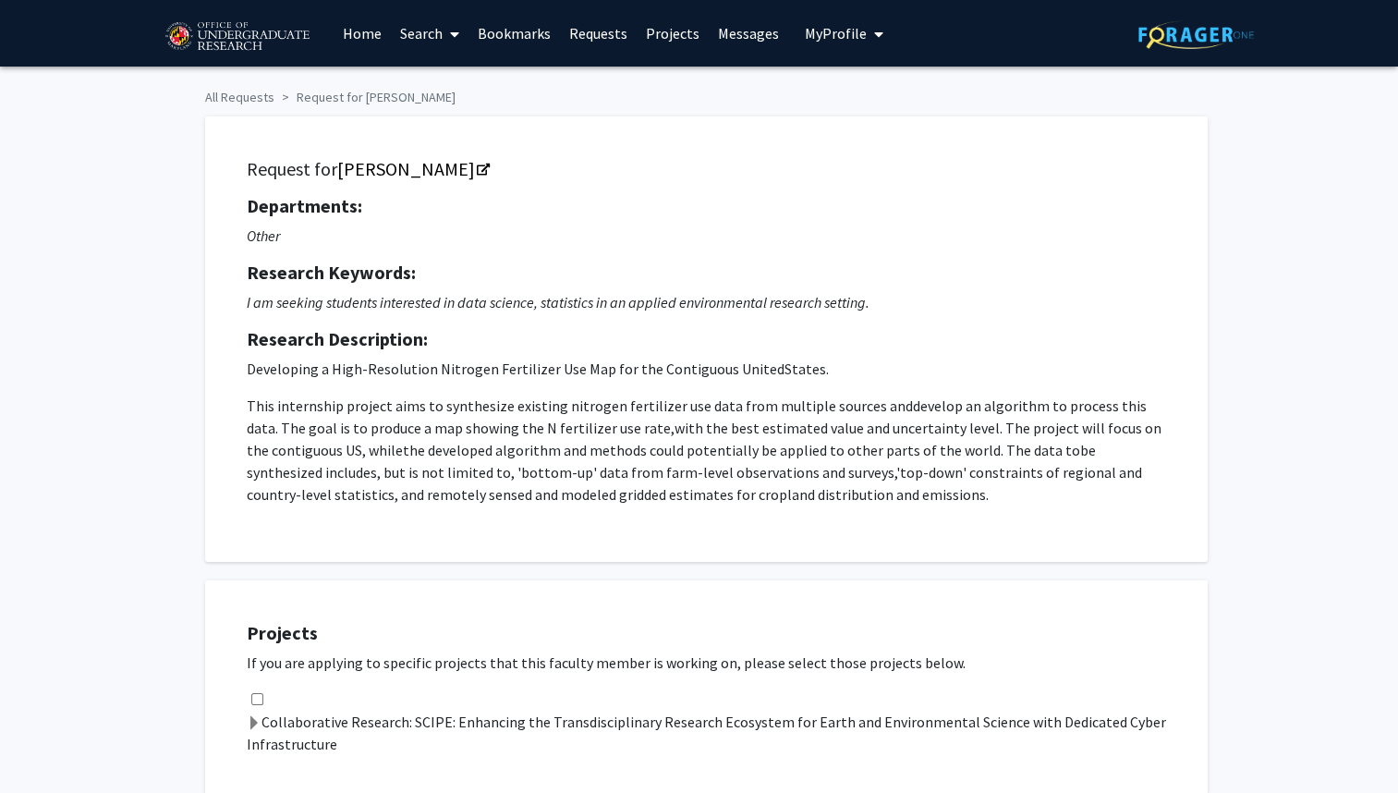
click at [454, 1] on link "Search" at bounding box center [430, 33] width 78 height 65
